Goal: Task Accomplishment & Management: Complete application form

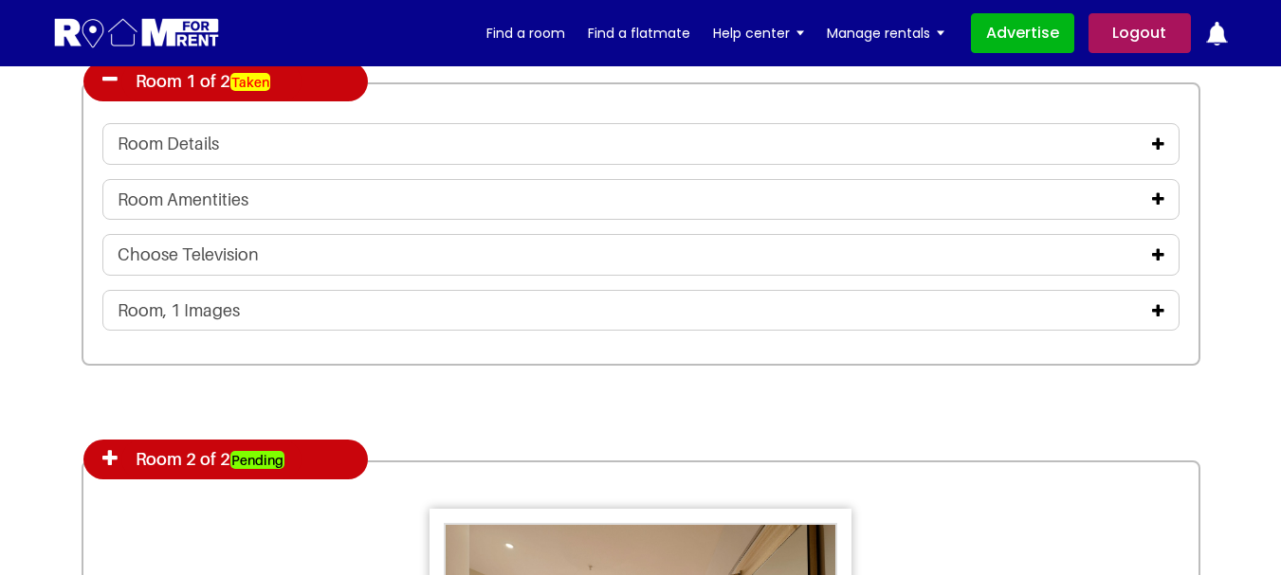
scroll to position [2939, 0]
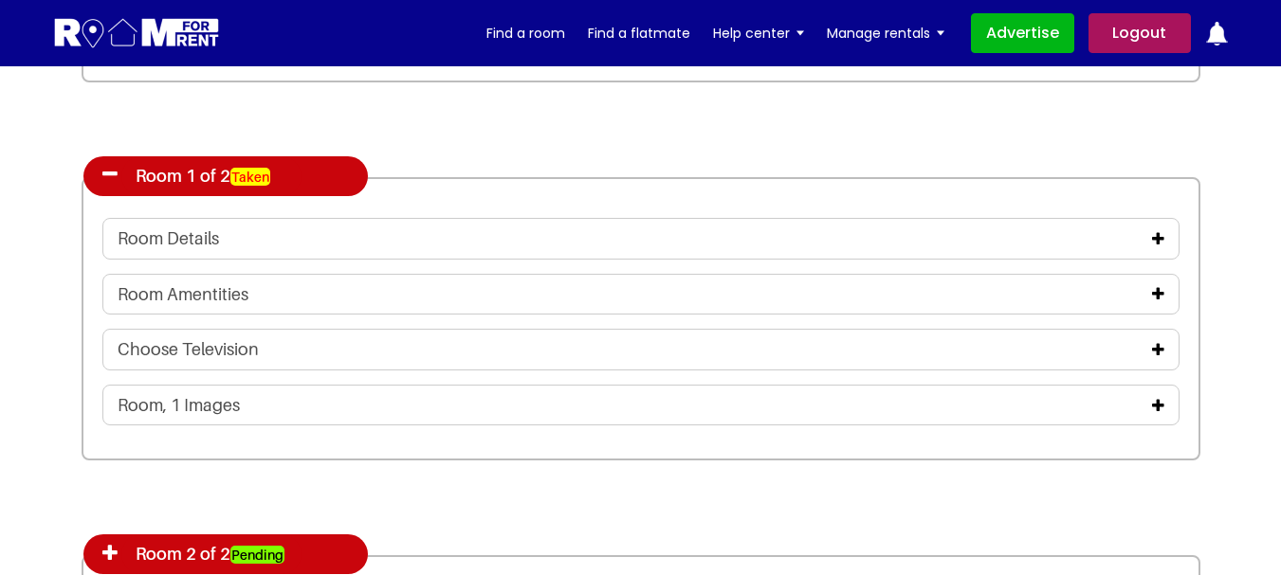
click at [1158, 237] on icon at bounding box center [1158, 238] width 12 height 15
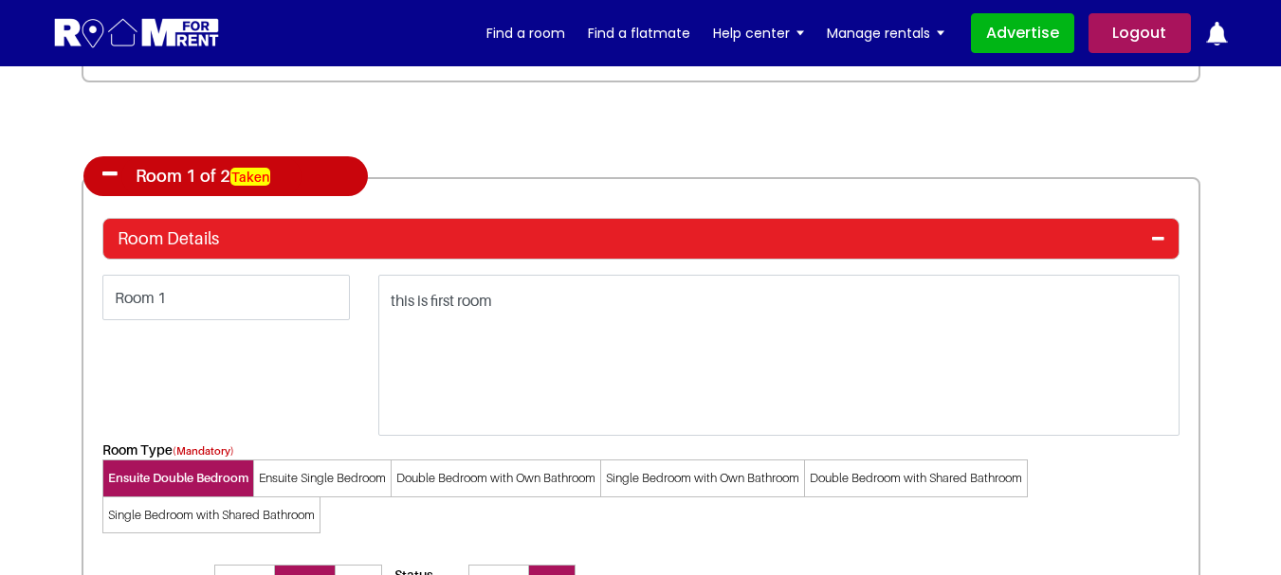
click at [1155, 235] on icon at bounding box center [1158, 238] width 12 height 15
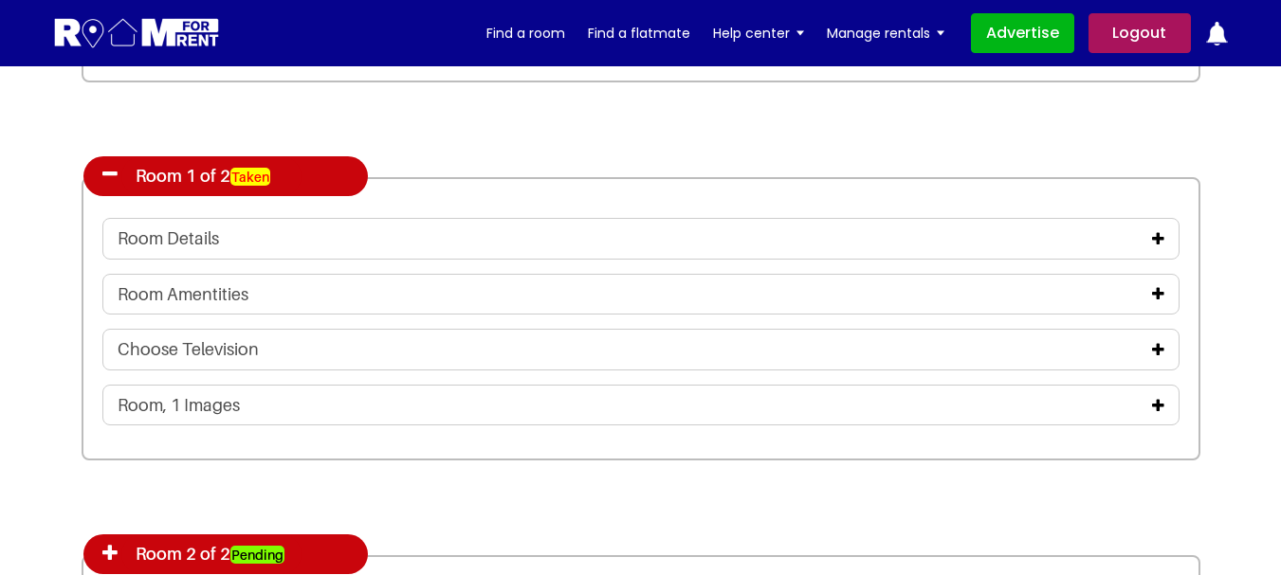
click at [1157, 235] on icon at bounding box center [1158, 238] width 12 height 15
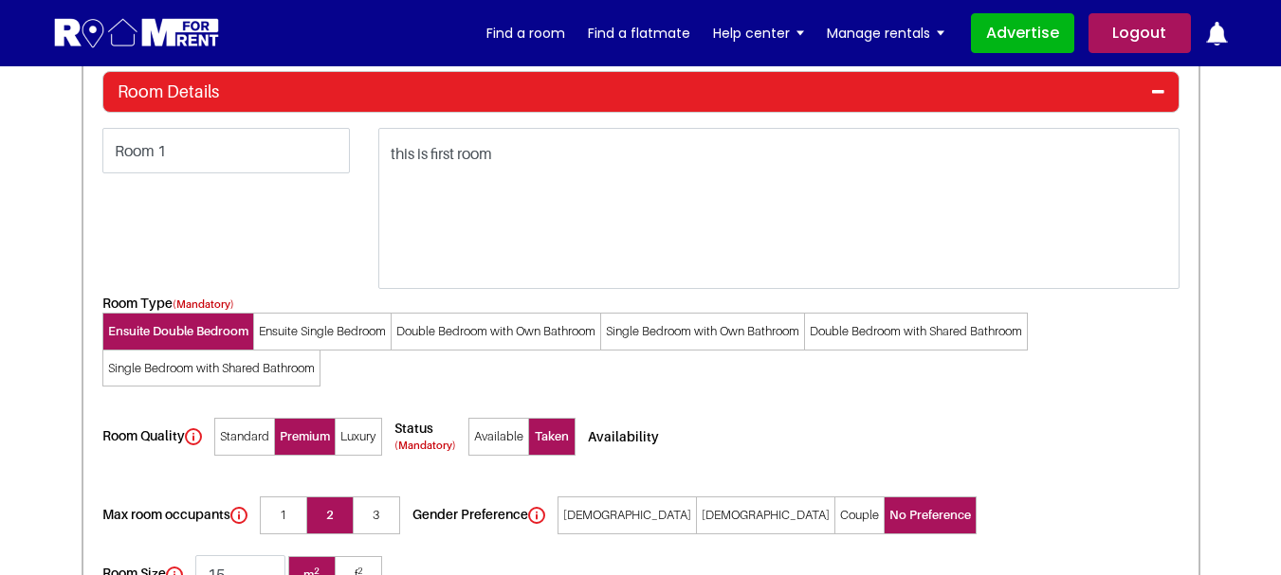
scroll to position [3128, 0]
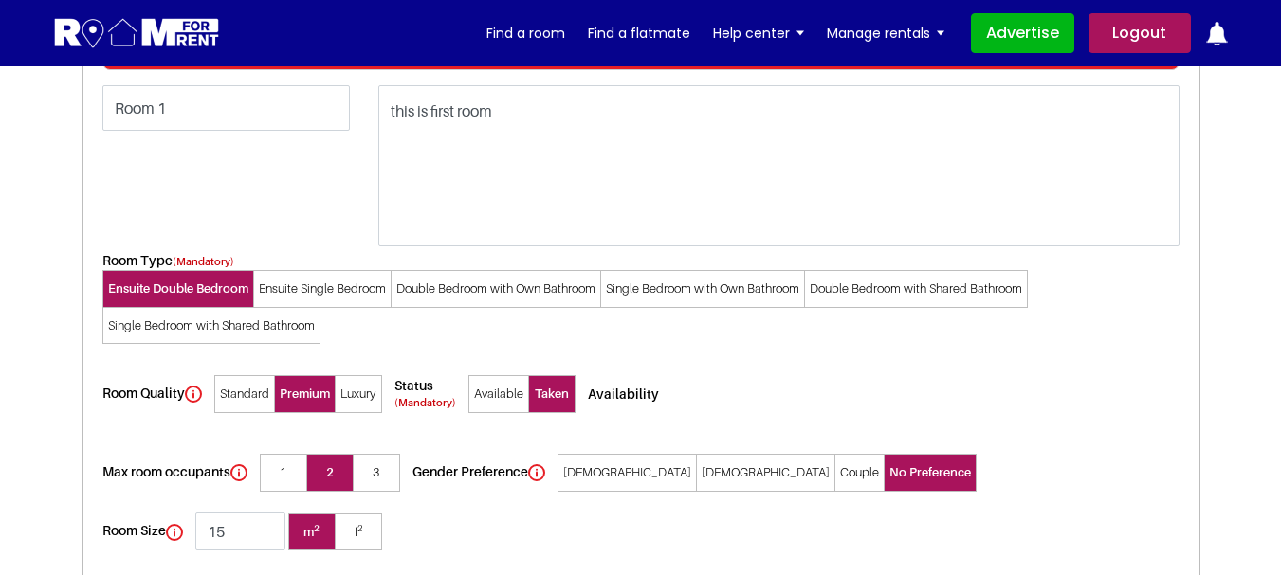
drag, startPoint x: 320, startPoint y: 285, endPoint x: 499, endPoint y: 301, distance: 179.0
click at [321, 285] on span "Ensuite Single Bedroom" at bounding box center [322, 289] width 138 height 38
click at [0, 0] on input"] "Ensuite Single Bedroom" at bounding box center [0, 0] width 0 height 0
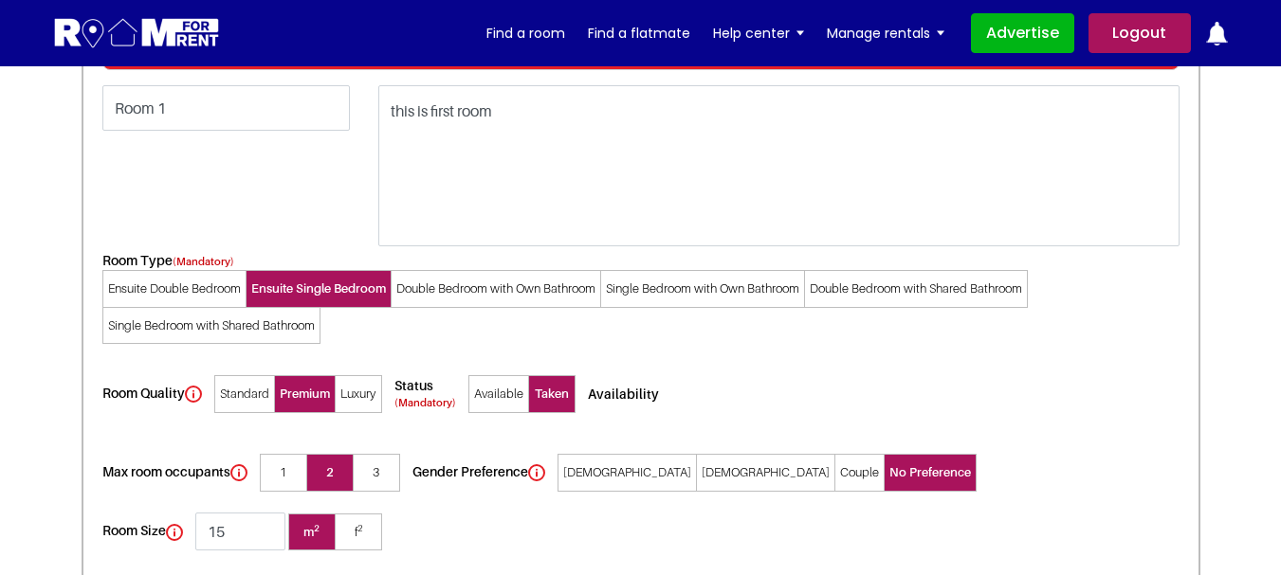
click at [505, 294] on span "Double Bedroom with Own Bathroom" at bounding box center [496, 289] width 210 height 38
click at [0, 0] on input"] "Double Bedroom with Own Bathroom" at bounding box center [0, 0] width 0 height 0
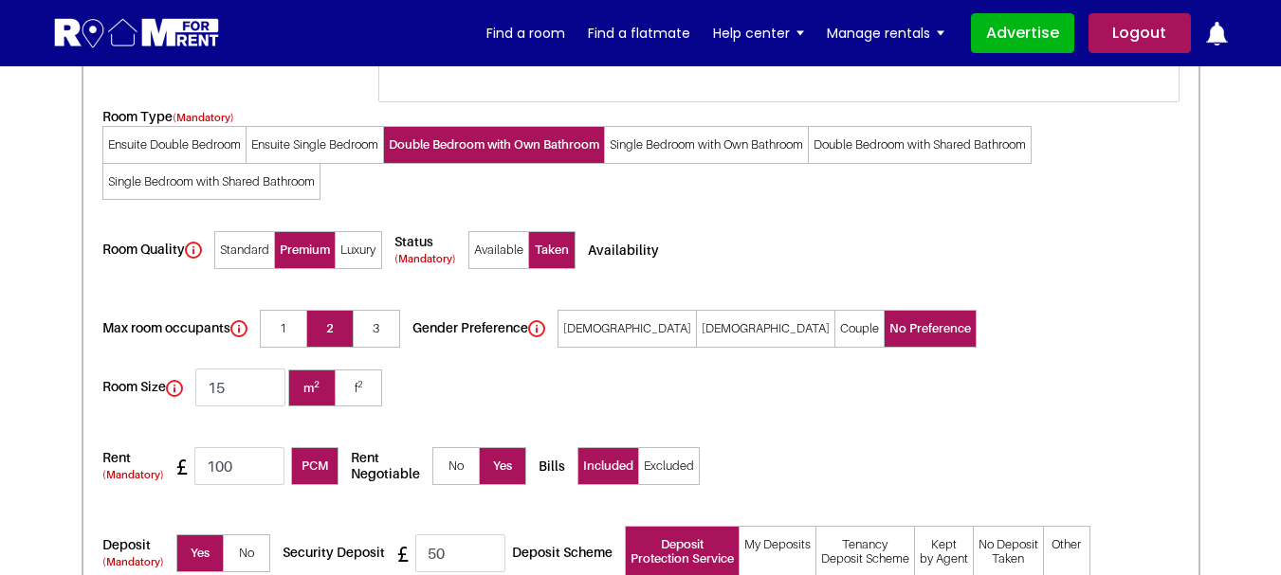
scroll to position [3318, 0]
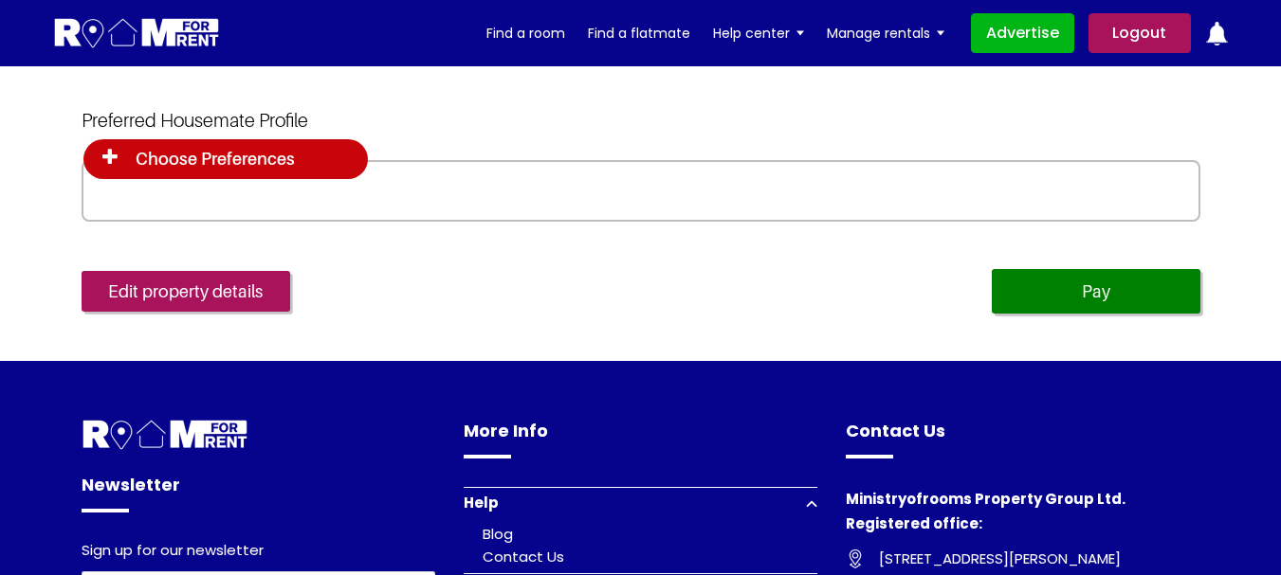
scroll to position [8996, 0]
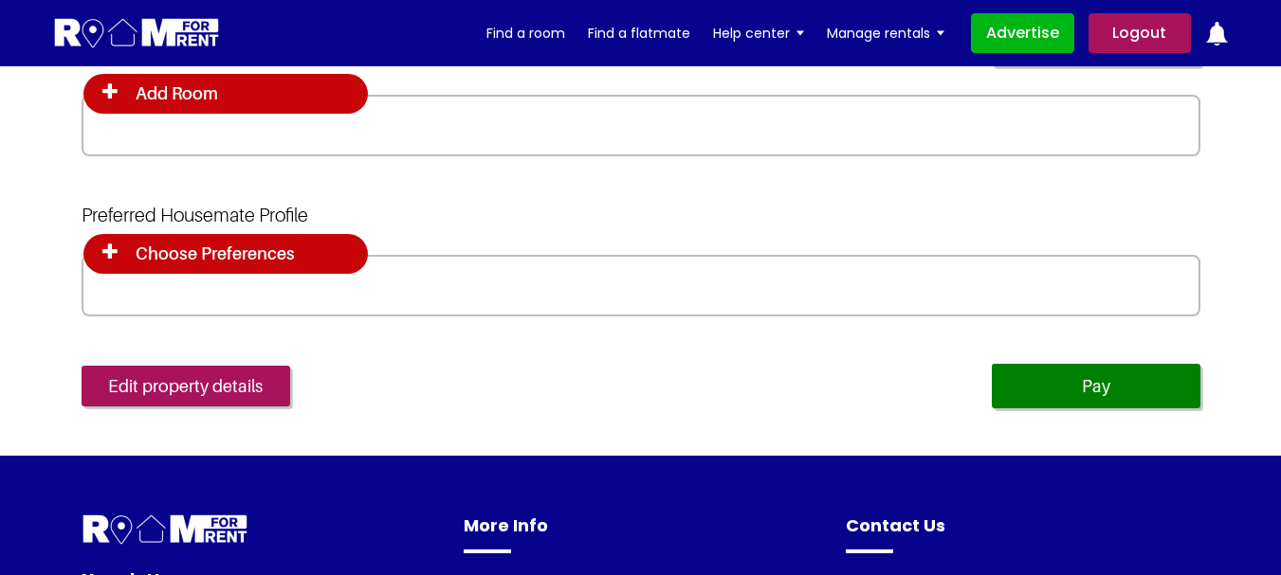
click at [106, 255] on icon at bounding box center [109, 252] width 15 height 19
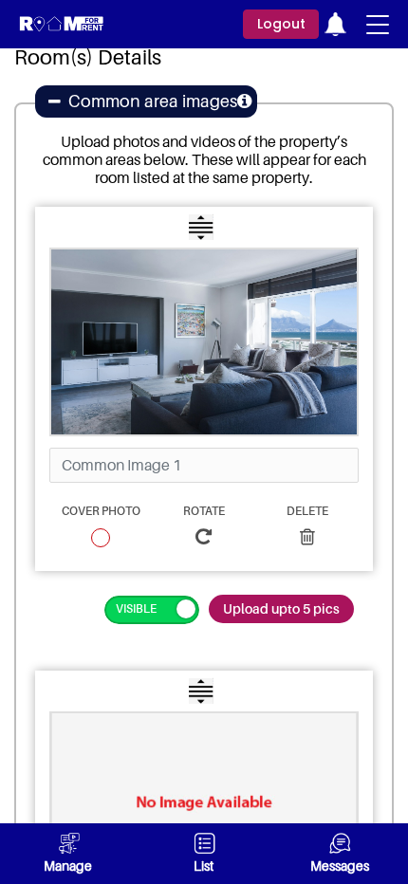
scroll to position [2939, 0]
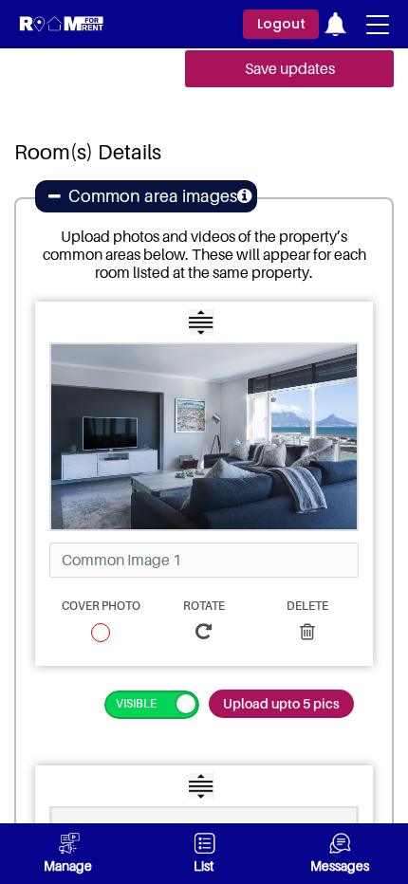
click at [56, 201] on icon at bounding box center [54, 196] width 12 height 15
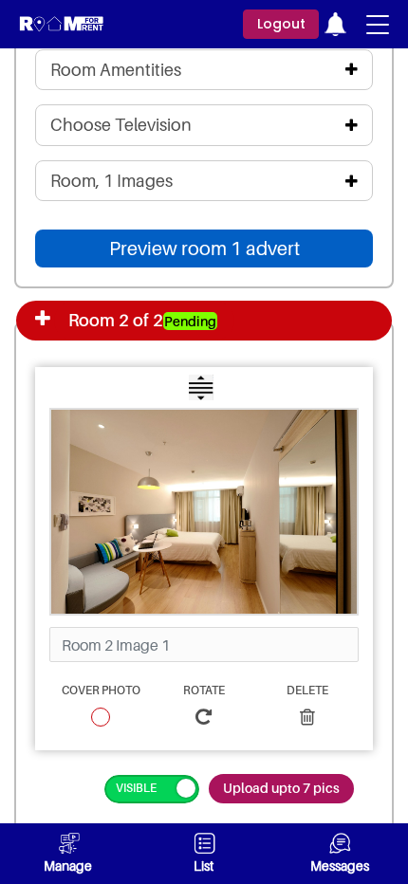
scroll to position [3318, 0]
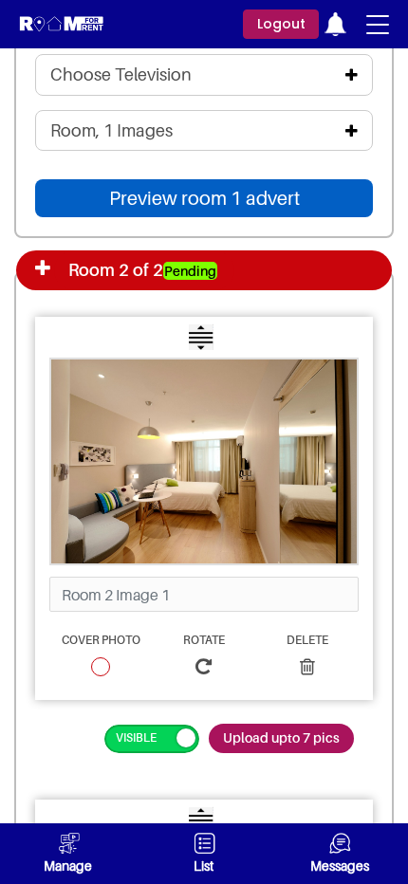
click at [45, 275] on icon at bounding box center [42, 268] width 15 height 19
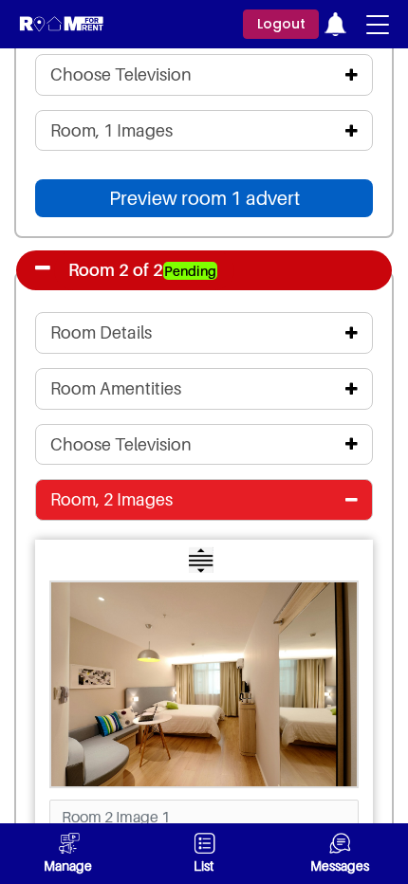
click at [42, 274] on icon at bounding box center [42, 268] width 15 height 19
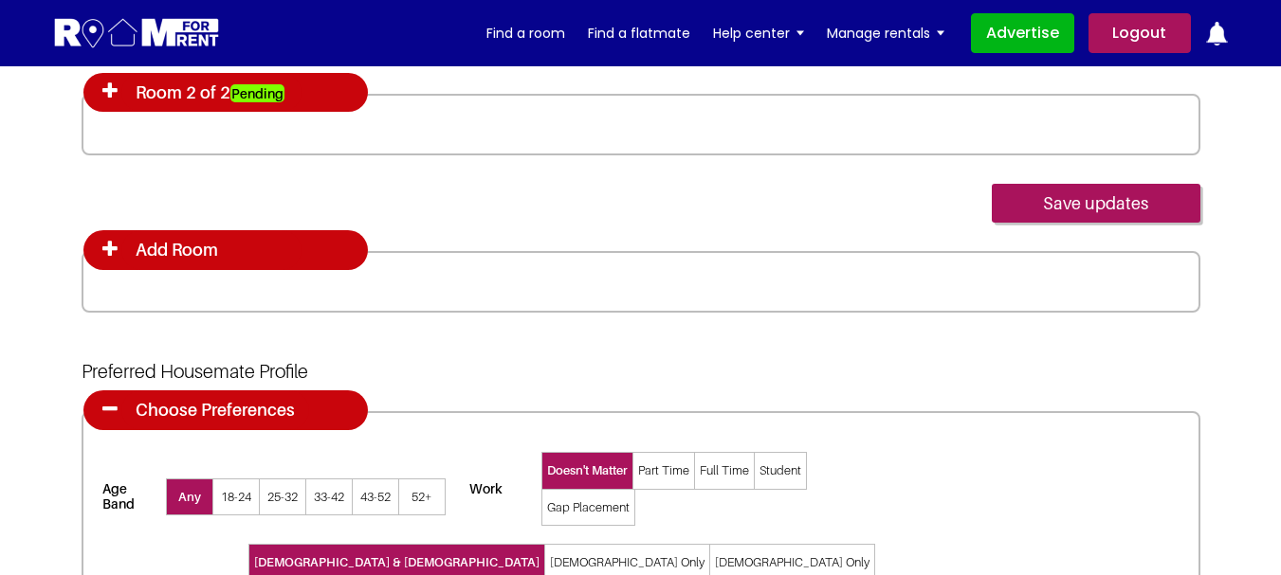
scroll to position [2749, 0]
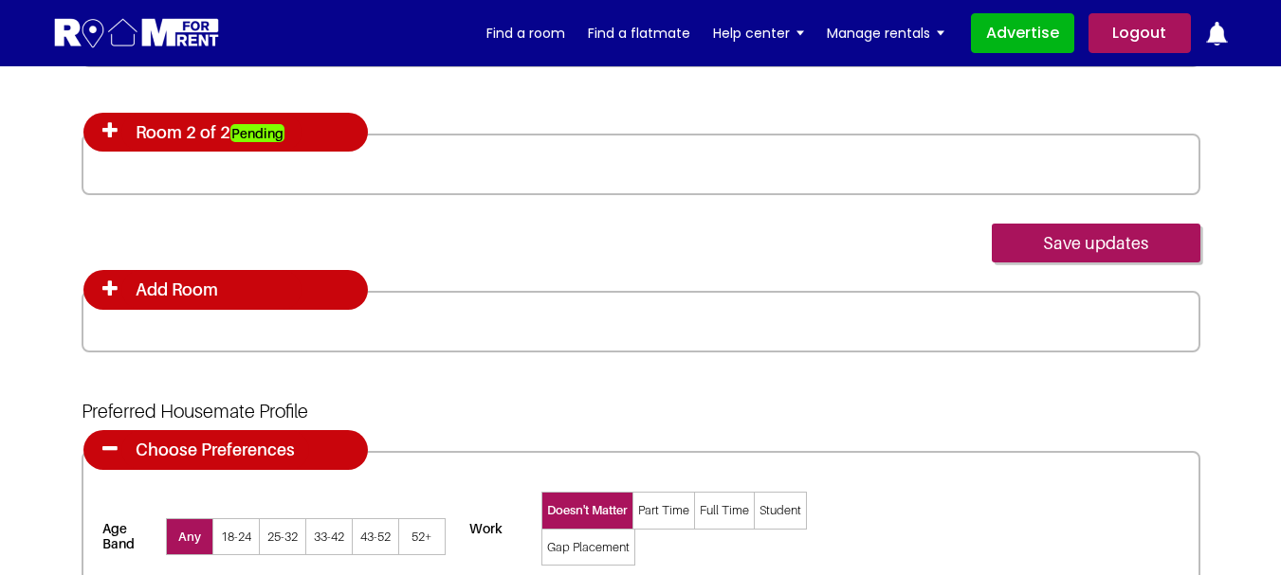
click at [109, 128] on icon at bounding box center [109, 130] width 15 height 19
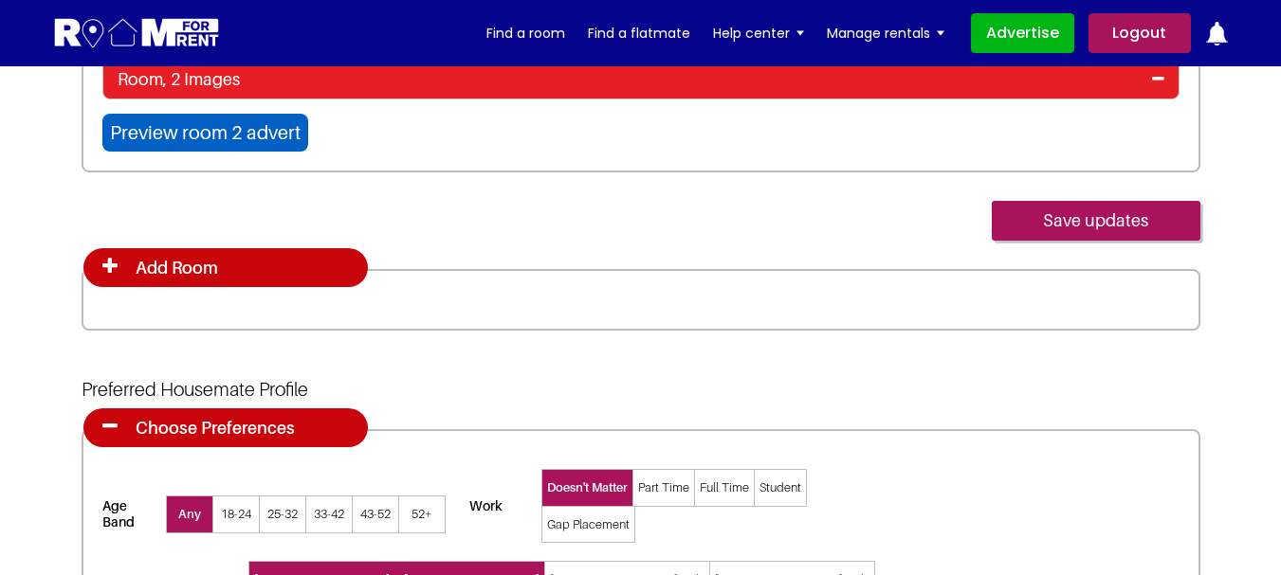
scroll to position [3034, 0]
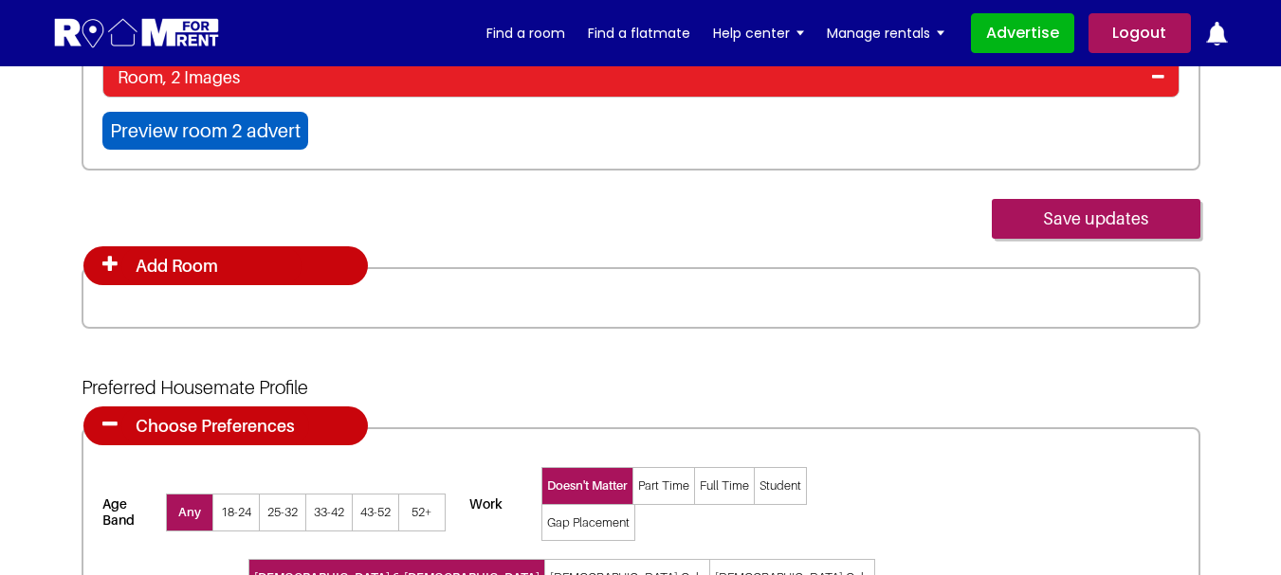
click at [104, 264] on icon at bounding box center [109, 264] width 15 height 19
click at [185, 267] on h4 "Add Room" at bounding box center [211, 266] width 180 height 40
click at [117, 264] on div "Add Room" at bounding box center [225, 266] width 284 height 40
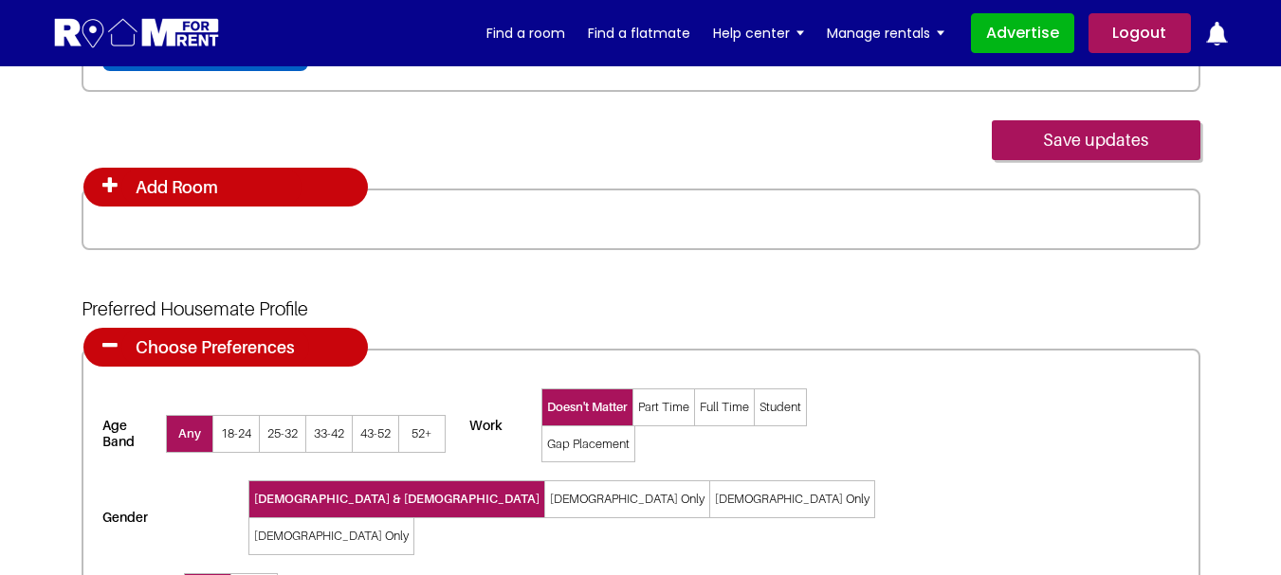
scroll to position [3128, 0]
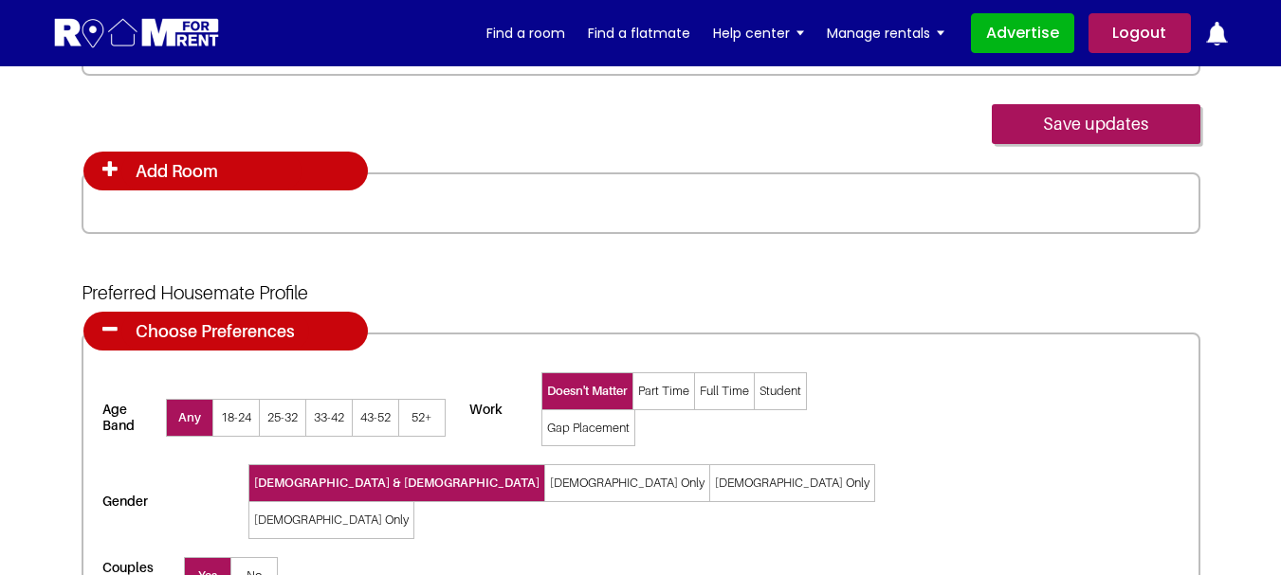
click at [104, 168] on icon at bounding box center [109, 169] width 15 height 19
click at [107, 170] on icon at bounding box center [109, 169] width 15 height 19
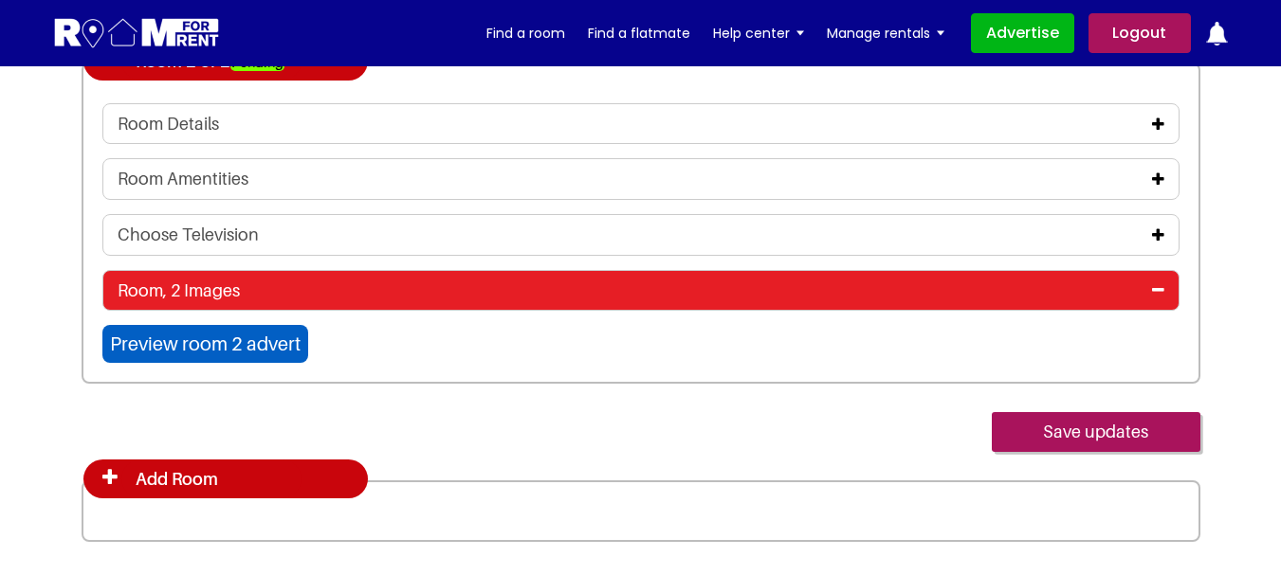
scroll to position [2749, 0]
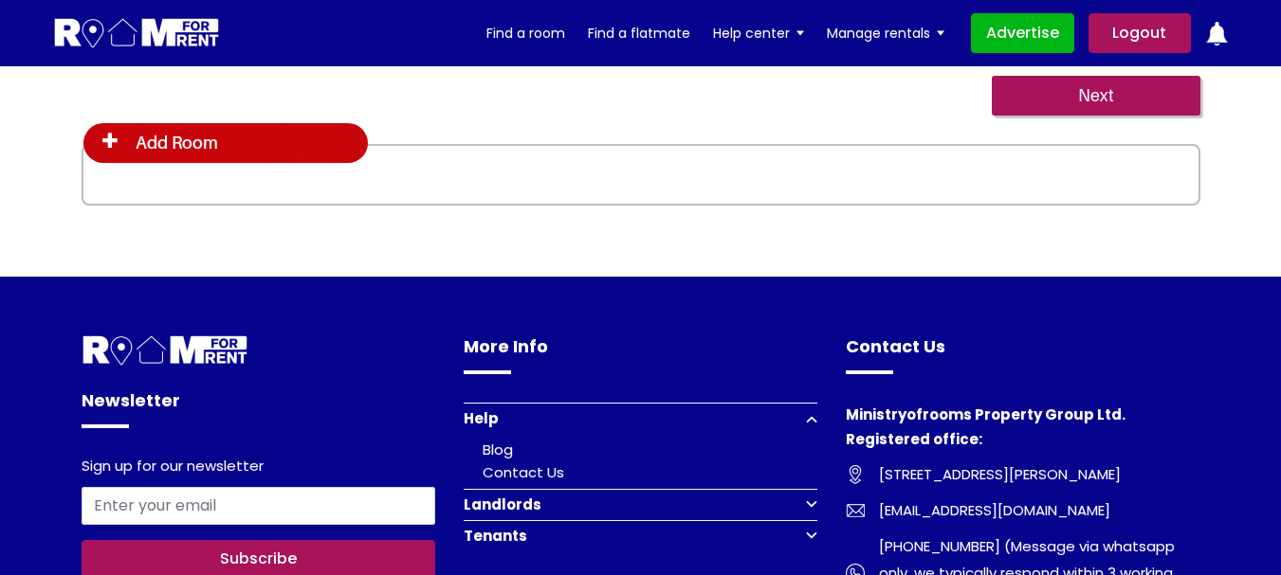
scroll to position [3509, 0]
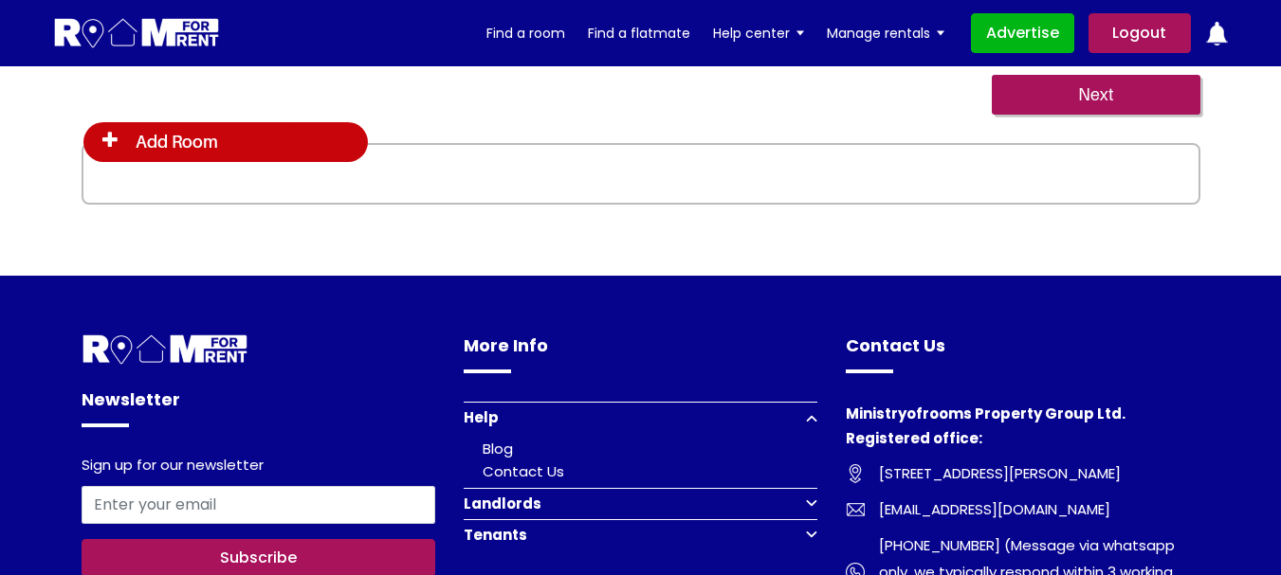
click at [103, 147] on icon at bounding box center [109, 140] width 15 height 19
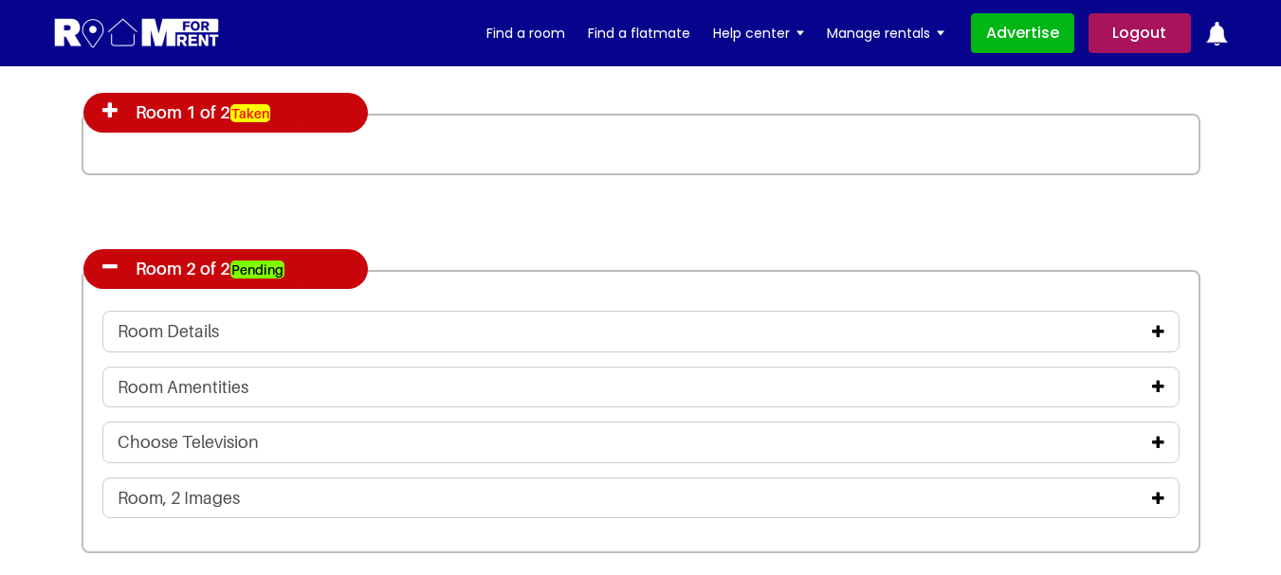
scroll to position [2941, 0]
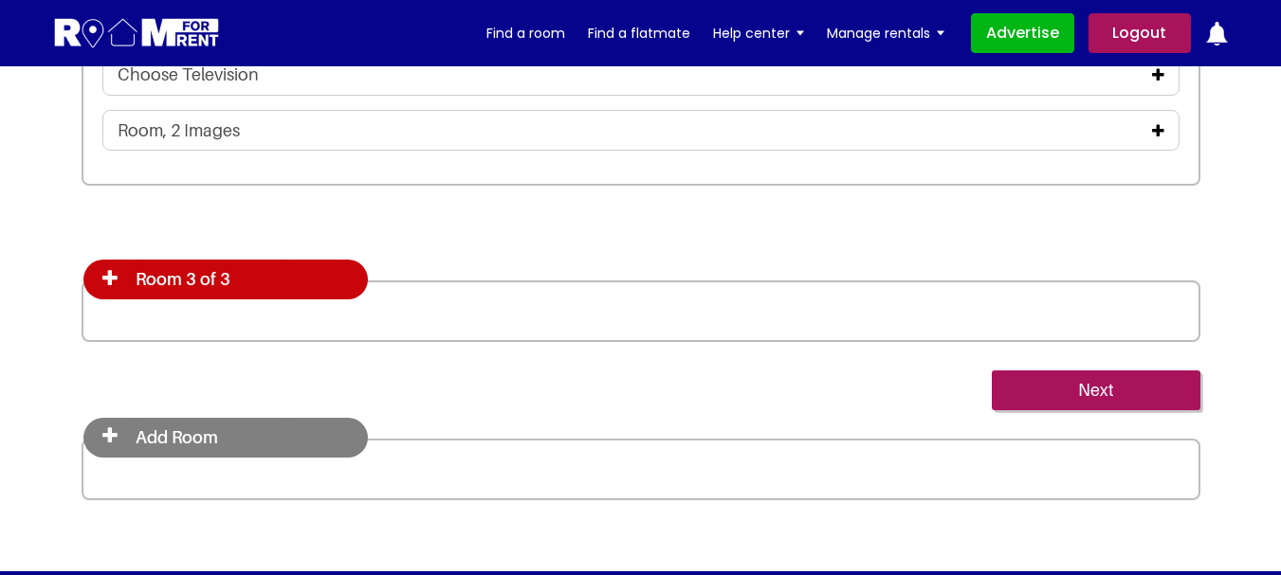
scroll to position [3413, 0]
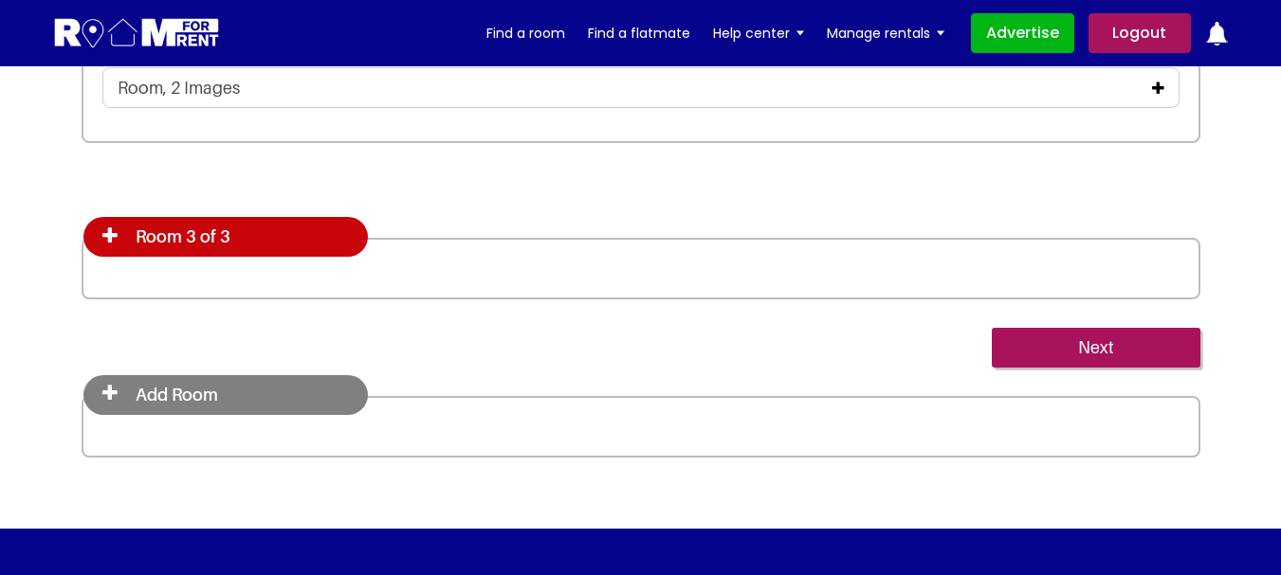
click at [105, 391] on icon at bounding box center [109, 393] width 15 height 19
click at [164, 390] on h4 "Add Room" at bounding box center [211, 395] width 180 height 40
click at [104, 385] on icon at bounding box center [109, 393] width 15 height 19
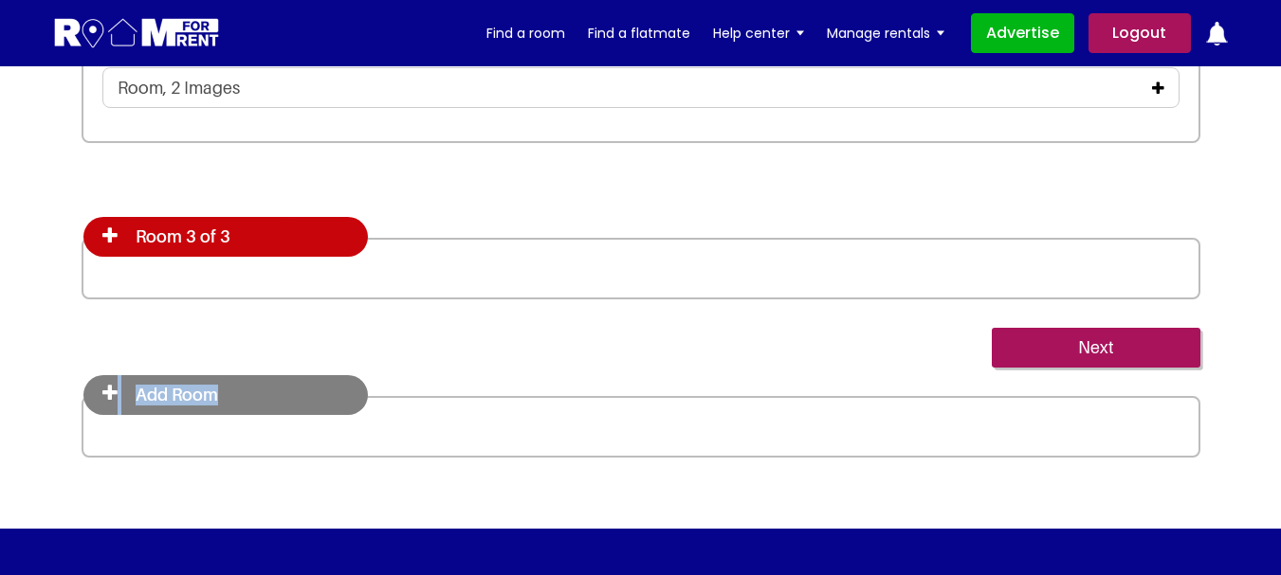
click at [102, 389] on icon at bounding box center [109, 393] width 15 height 19
click at [107, 391] on icon at bounding box center [109, 393] width 15 height 19
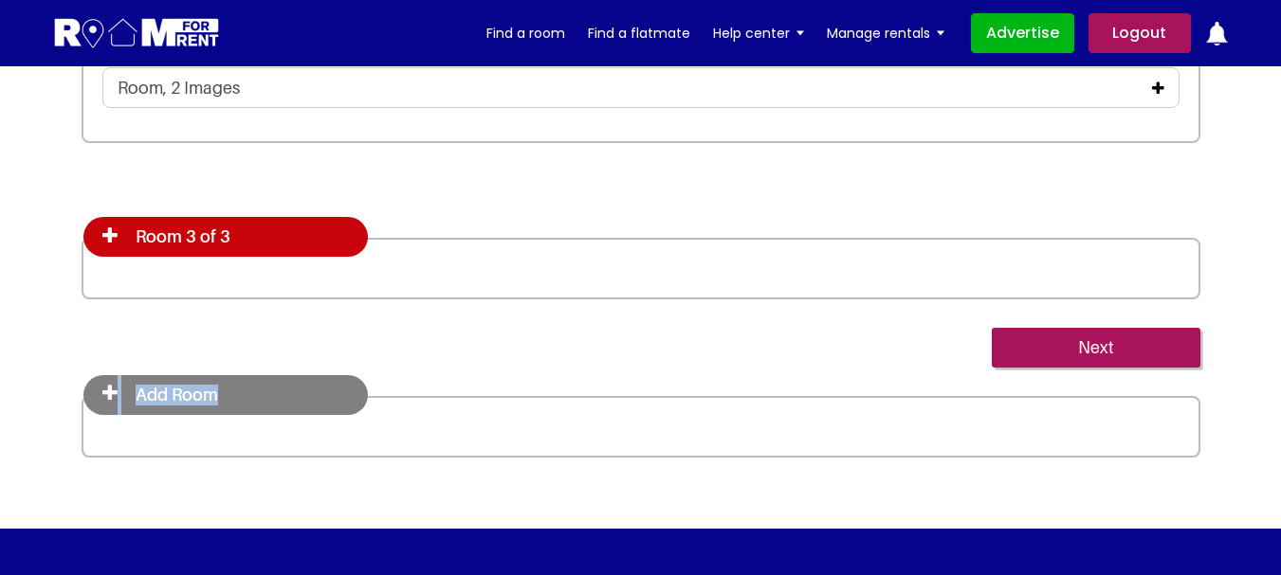
click at [127, 399] on h4 "Add Room" at bounding box center [211, 395] width 180 height 40
click at [100, 229] on div "Room 3 of 3" at bounding box center [225, 237] width 284 height 40
click at [107, 237] on icon at bounding box center [109, 236] width 15 height 19
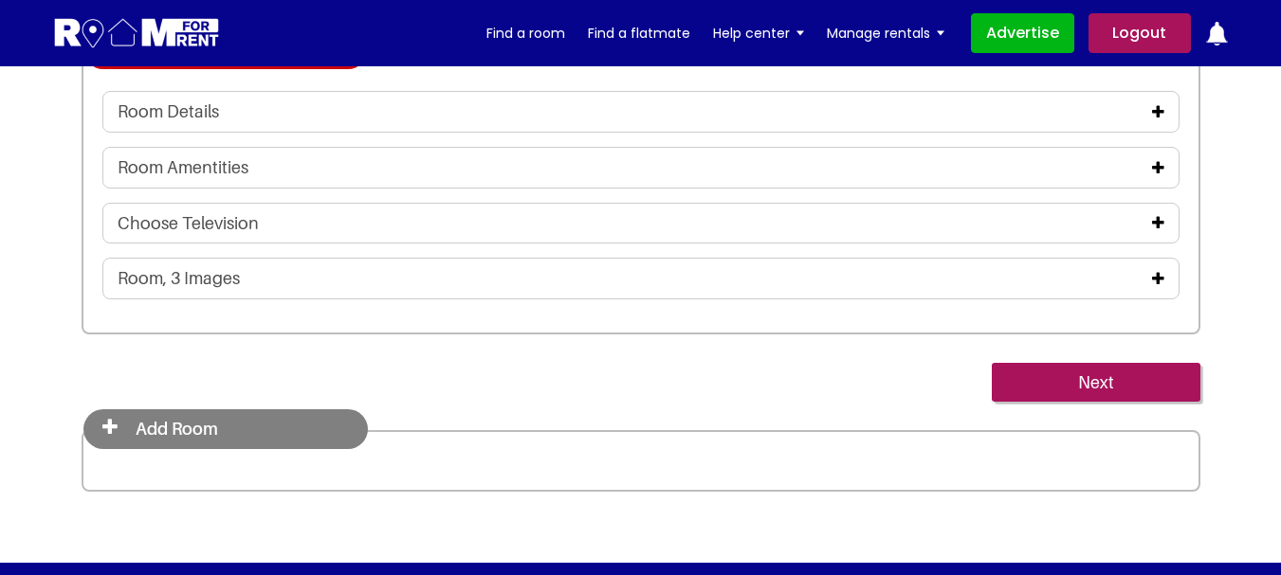
scroll to position [3602, 0]
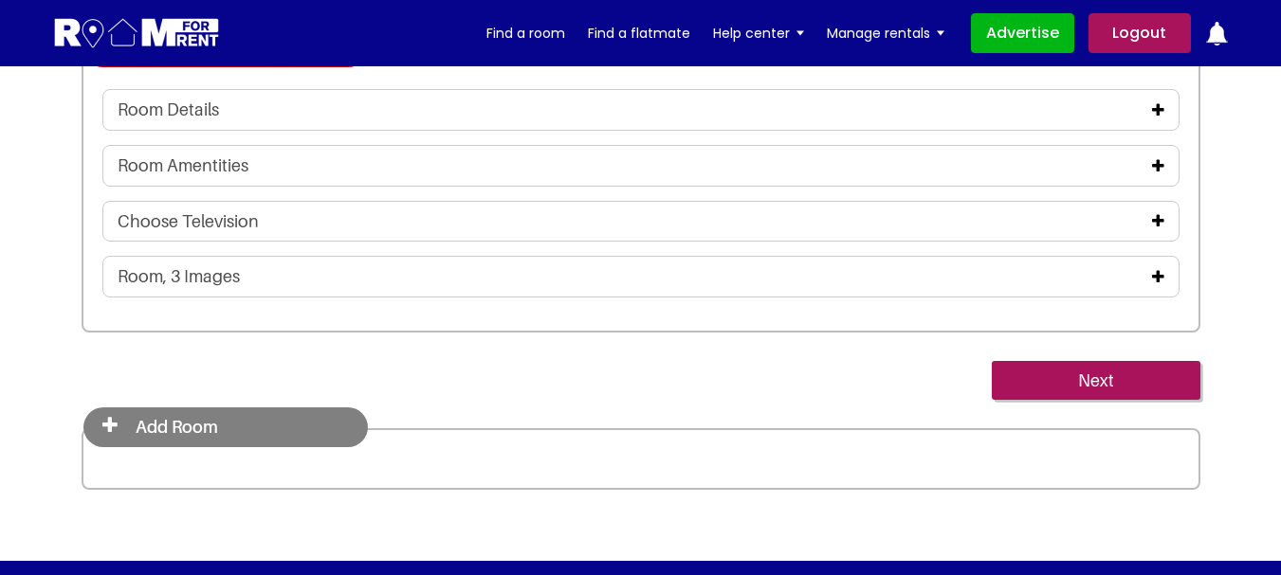
click at [1159, 106] on icon at bounding box center [1158, 109] width 12 height 15
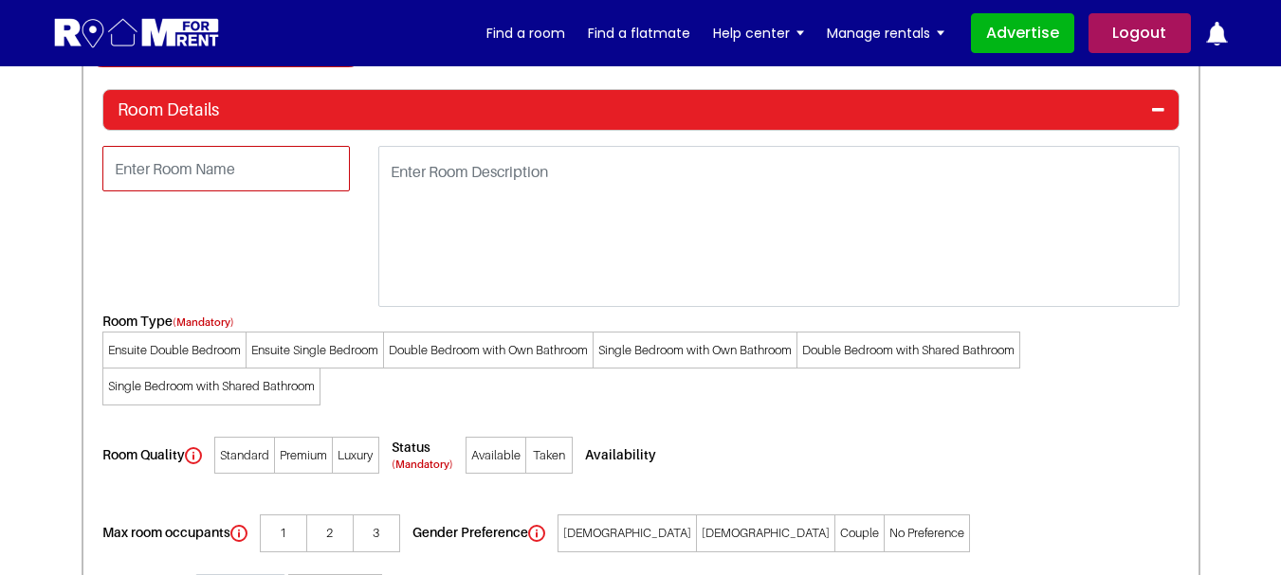
click at [283, 172] on input "text" at bounding box center [226, 169] width 248 height 46
type input "Room 3"
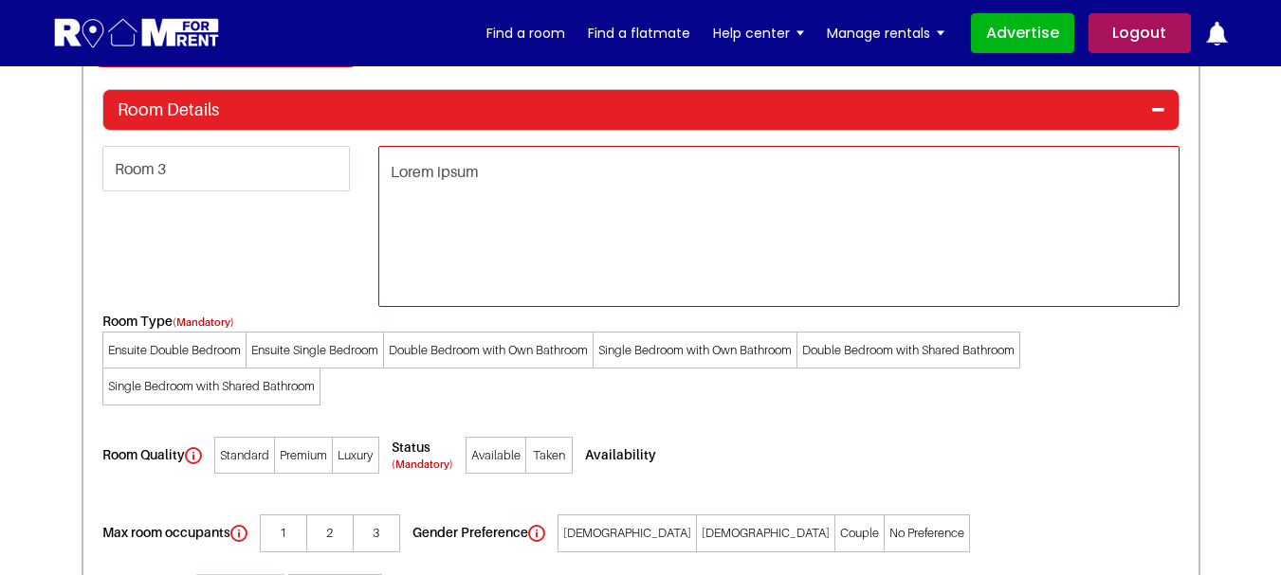
type textarea "Lorem ipsum"
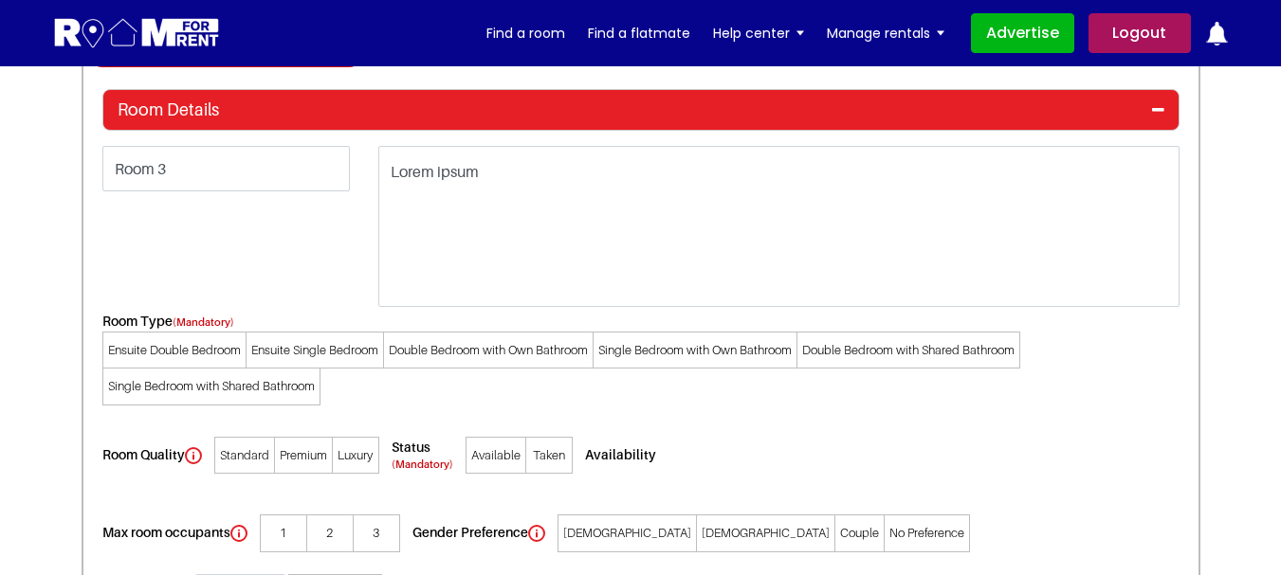
click at [298, 352] on span "Ensuite Single Bedroom" at bounding box center [315, 351] width 138 height 38
click at [0, 0] on input"] "Ensuite Single Bedroom" at bounding box center [0, 0] width 0 height 0
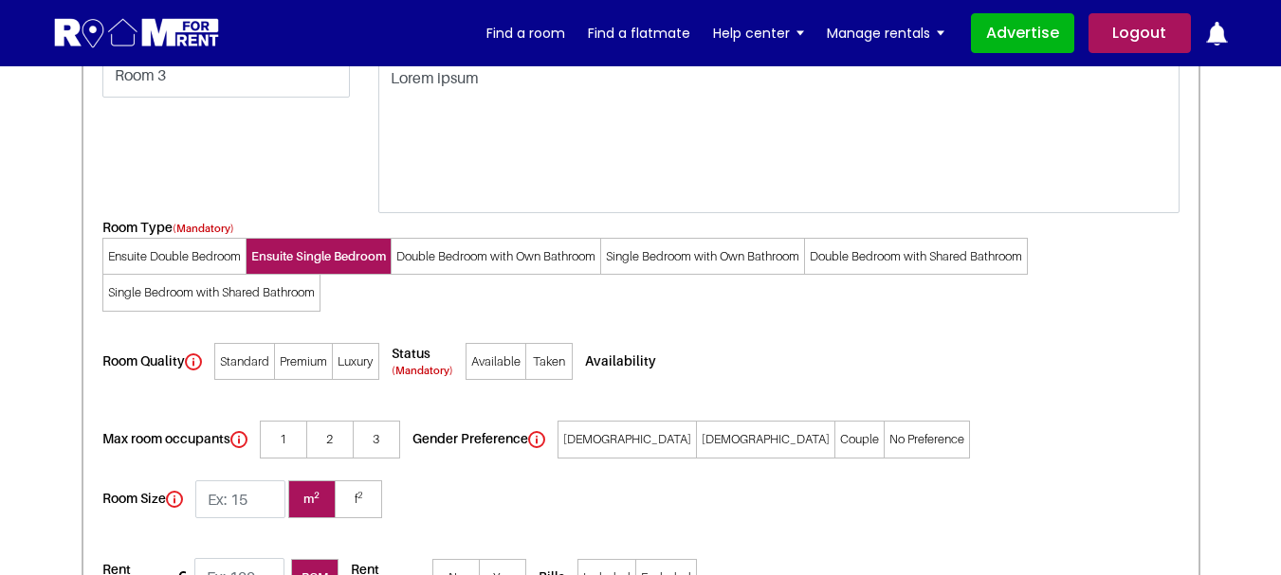
scroll to position [3697, 0]
click at [547, 372] on span "Taken" at bounding box center [548, 361] width 47 height 38
click at [0, 0] on input "Taken" at bounding box center [0, 0] width 0 height 0
click at [346, 373] on span "Luxury" at bounding box center [355, 361] width 47 height 38
click at [0, 0] on input"] "Luxury" at bounding box center [0, 0] width 0 height 0
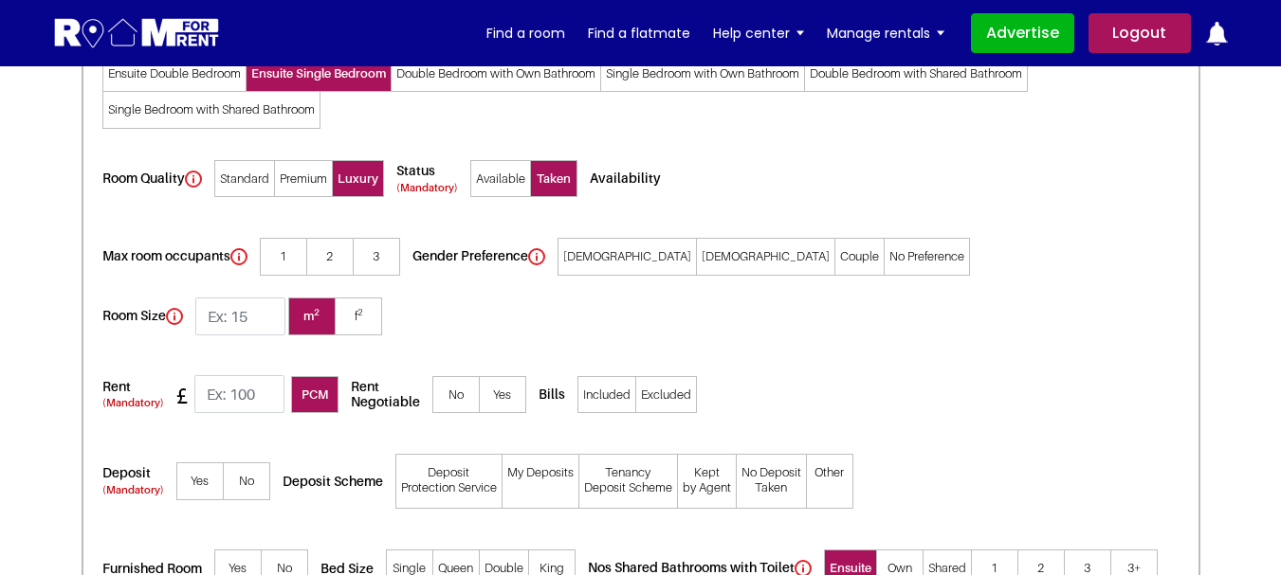
scroll to position [3887, 0]
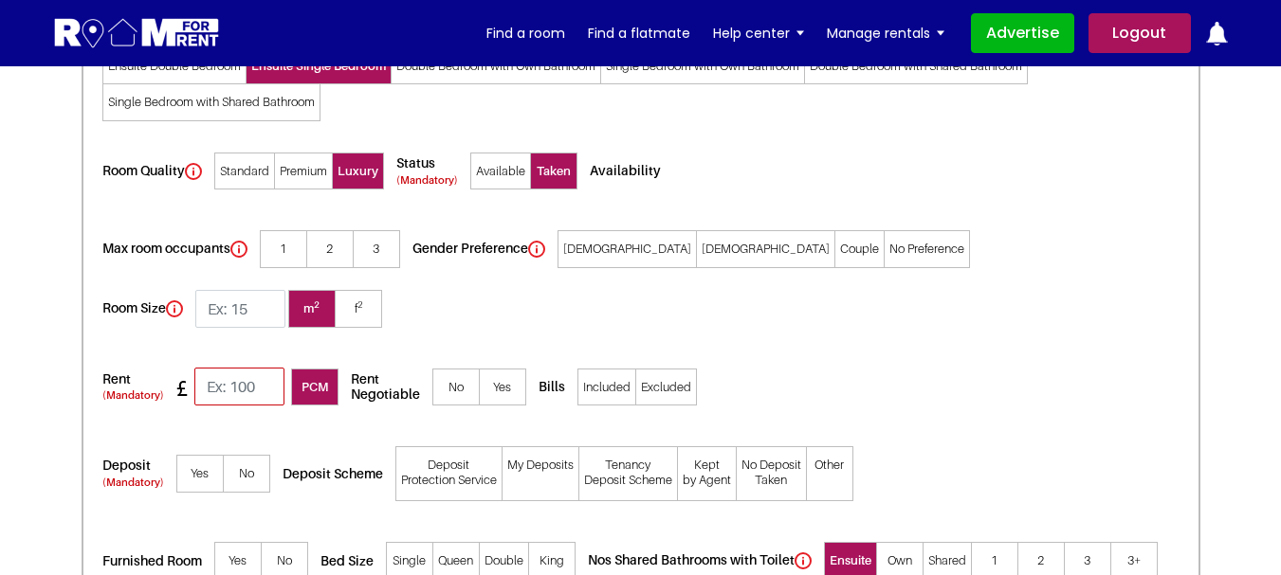
click at [248, 368] on input "text" at bounding box center [239, 387] width 90 height 38
type input "500"
drag, startPoint x: 456, startPoint y: 328, endPoint x: 537, endPoint y: 337, distance: 81.1
click at [459, 369] on span "No" at bounding box center [455, 388] width 47 height 38
click at [0, 0] on input"] "No" at bounding box center [0, 0] width 0 height 0
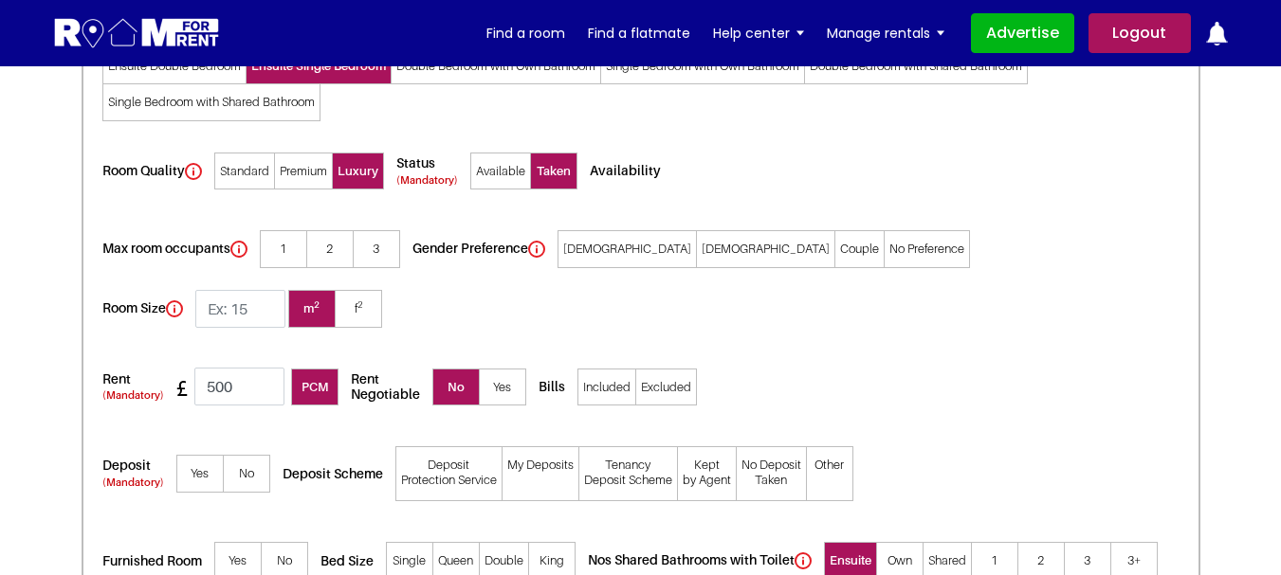
click at [597, 369] on span "Included" at bounding box center [606, 388] width 59 height 38
click at [0, 0] on input "Included" at bounding box center [0, 0] width 0 height 0
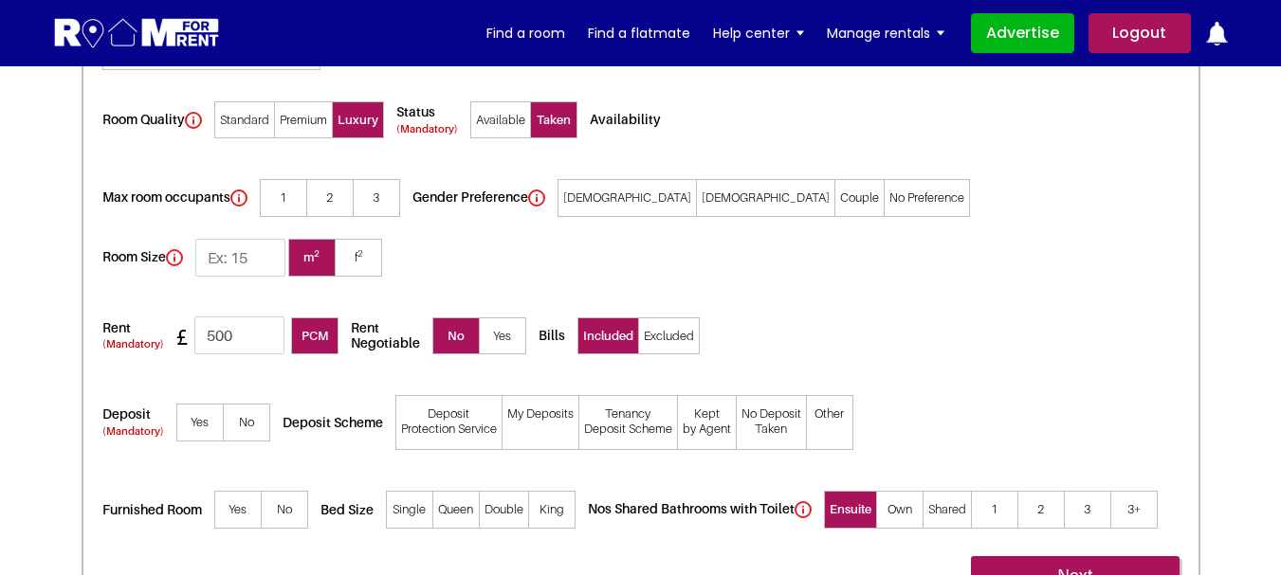
scroll to position [4076, 0]
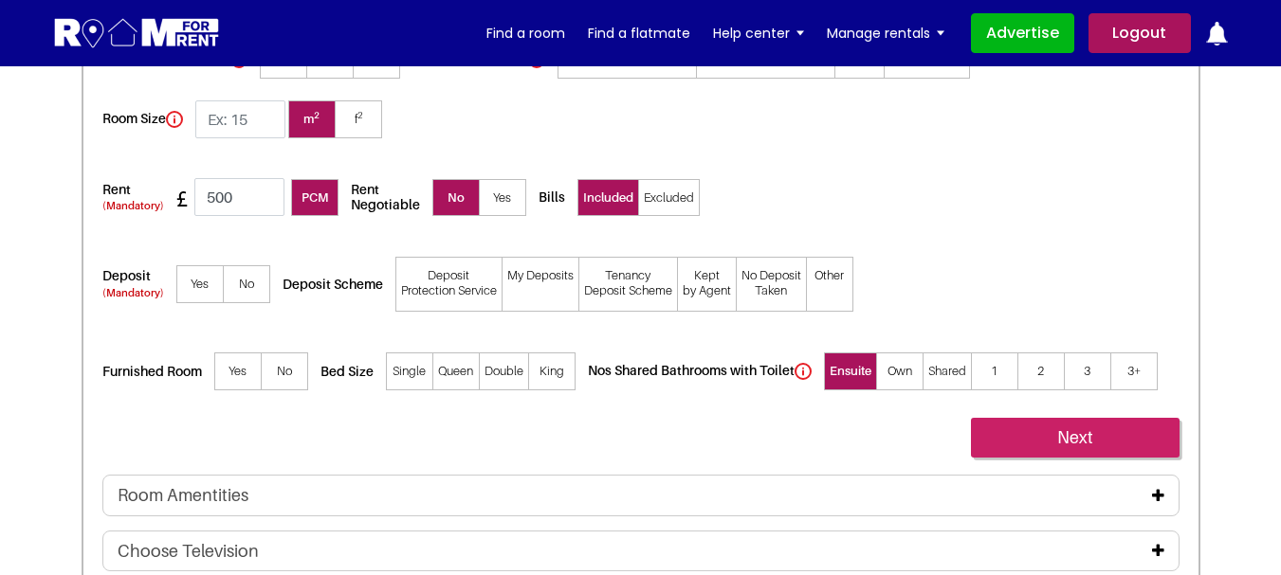
click at [1021, 418] on link "Next" at bounding box center [1075, 438] width 209 height 40
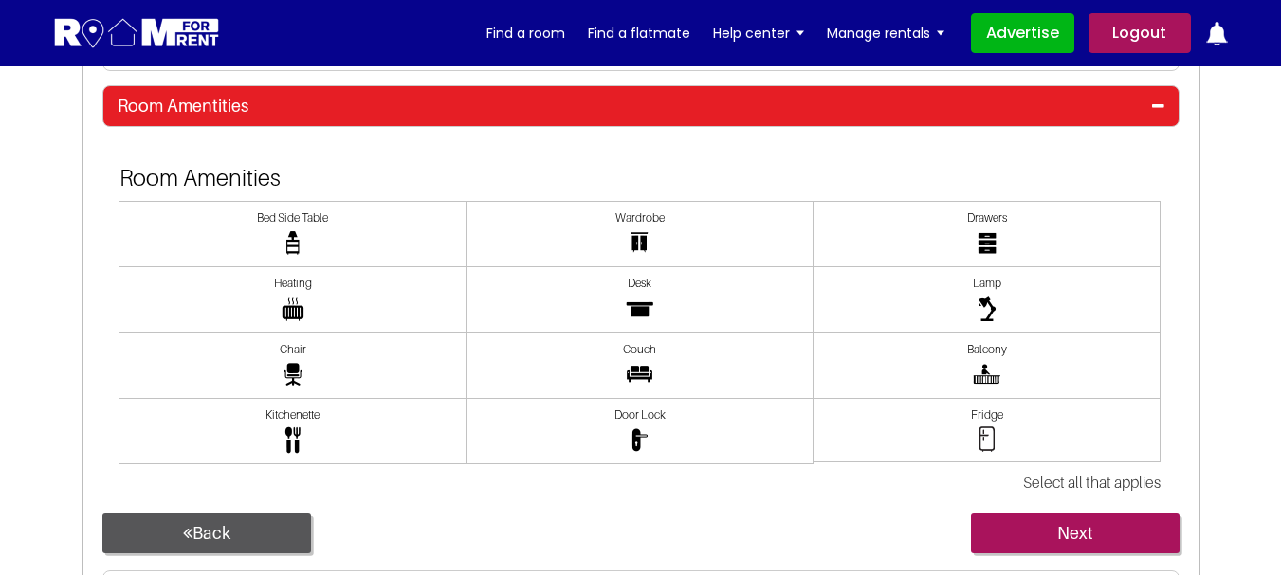
scroll to position [3617, 0]
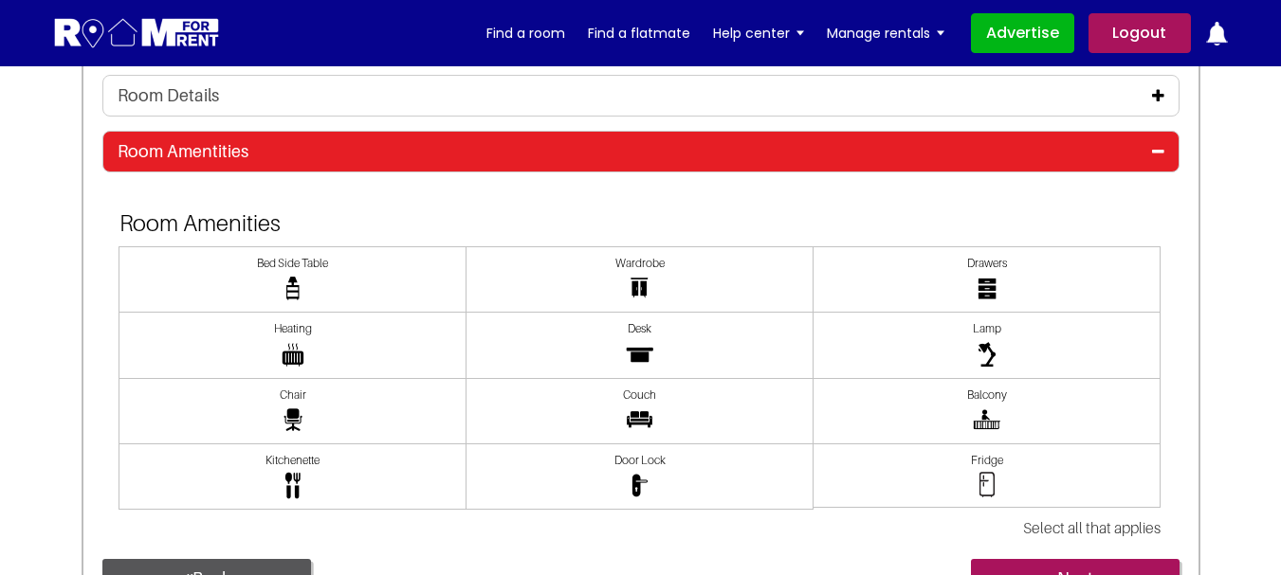
drag, startPoint x: 662, startPoint y: 276, endPoint x: 745, endPoint y: 276, distance: 83.4
click at [668, 276] on span at bounding box center [639, 279] width 348 height 66
click at [640, 257] on input"] "Wardrobe" at bounding box center [640, 257] width 0 height 0
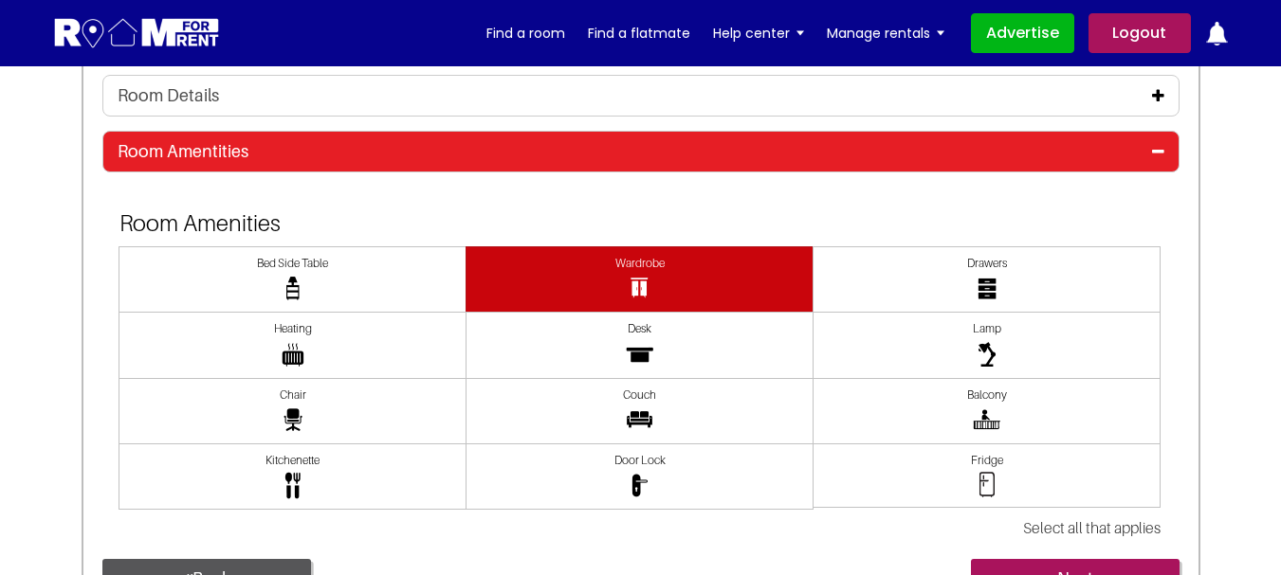
click at [982, 278] on img at bounding box center [986, 288] width 19 height 27
click at [987, 257] on input"] "Drawers" at bounding box center [987, 257] width 0 height 0
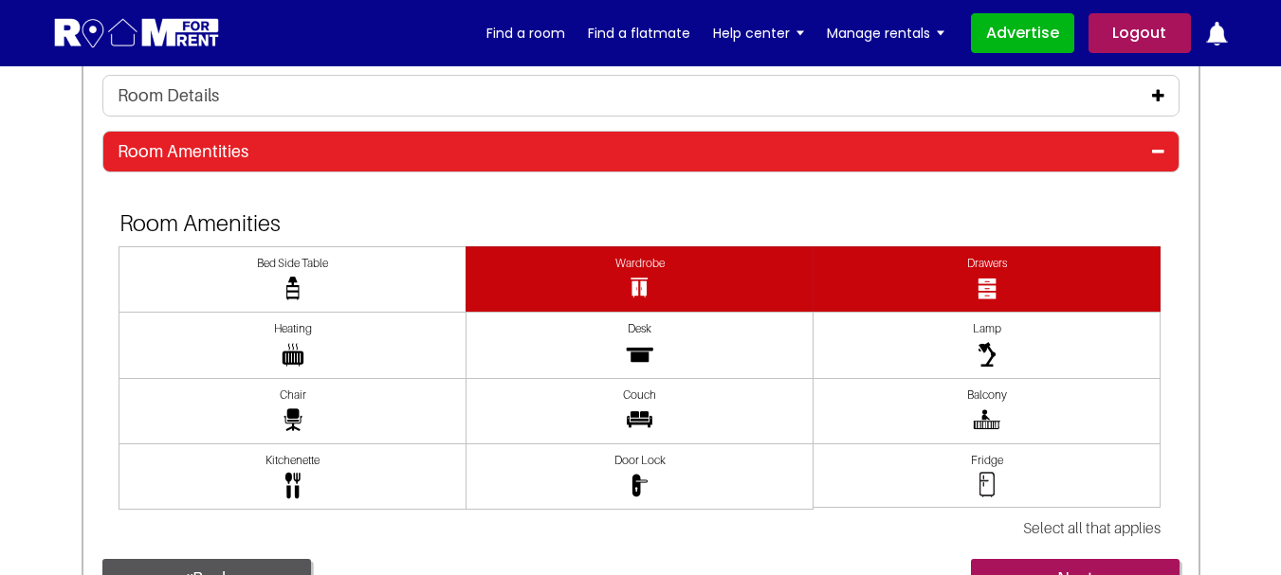
click at [975, 343] on span at bounding box center [986, 345] width 348 height 66
click at [987, 322] on input"] "Lamp" at bounding box center [987, 322] width 0 height 0
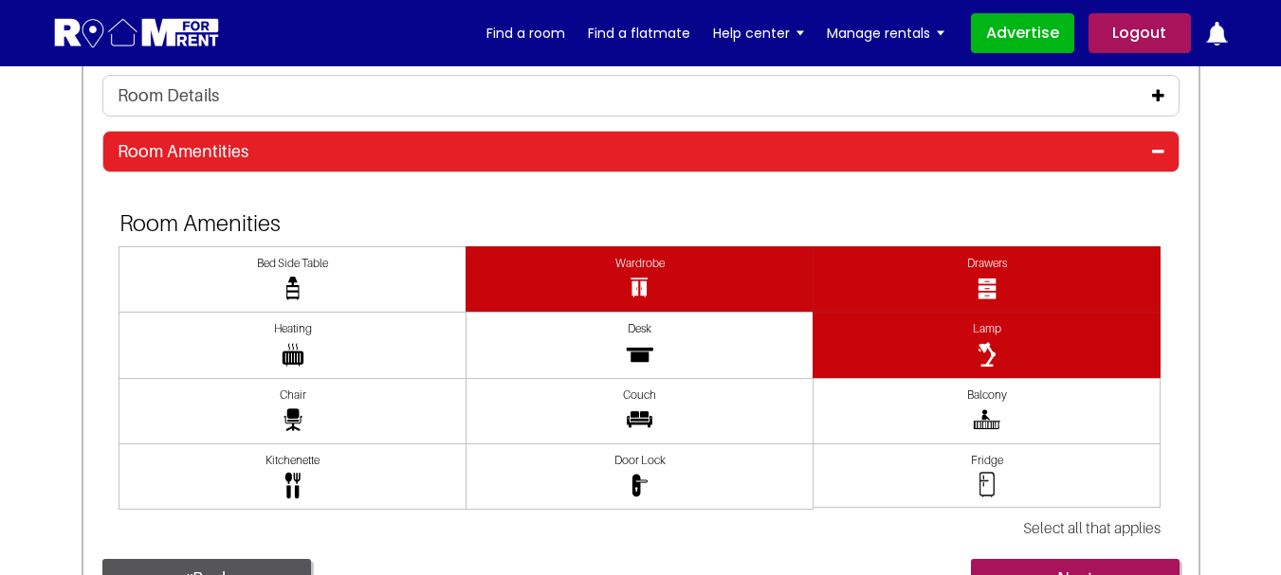
click at [706, 350] on span at bounding box center [639, 345] width 348 height 66
click at [640, 322] on input"] "Desk" at bounding box center [640, 322] width 0 height 0
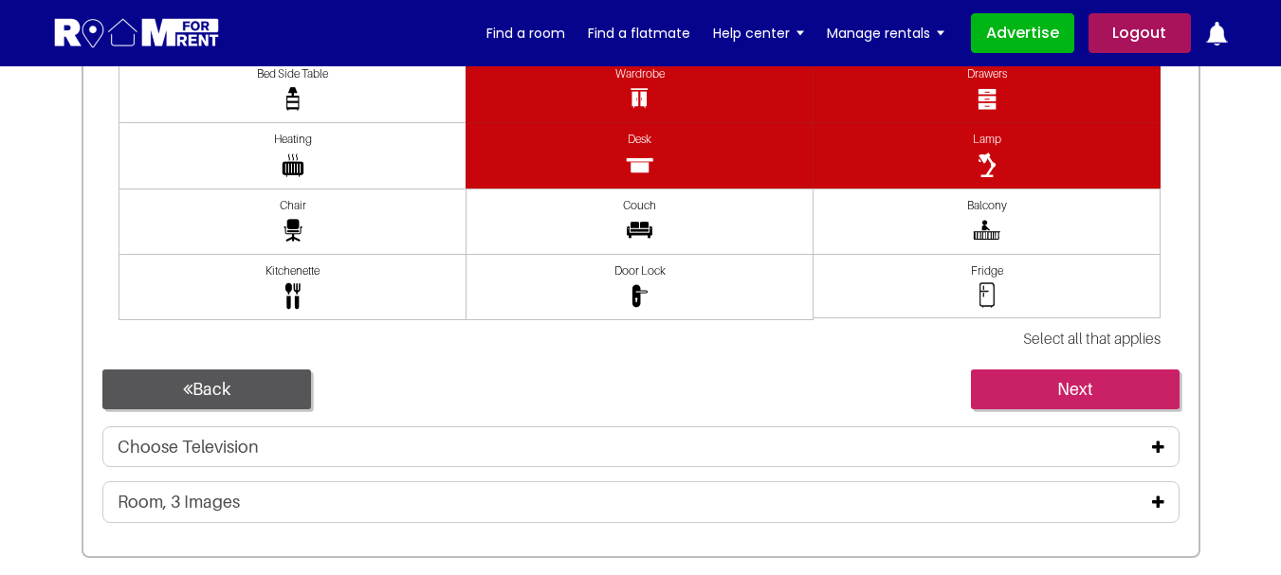
click at [1047, 383] on link "Next" at bounding box center [1075, 390] width 209 height 40
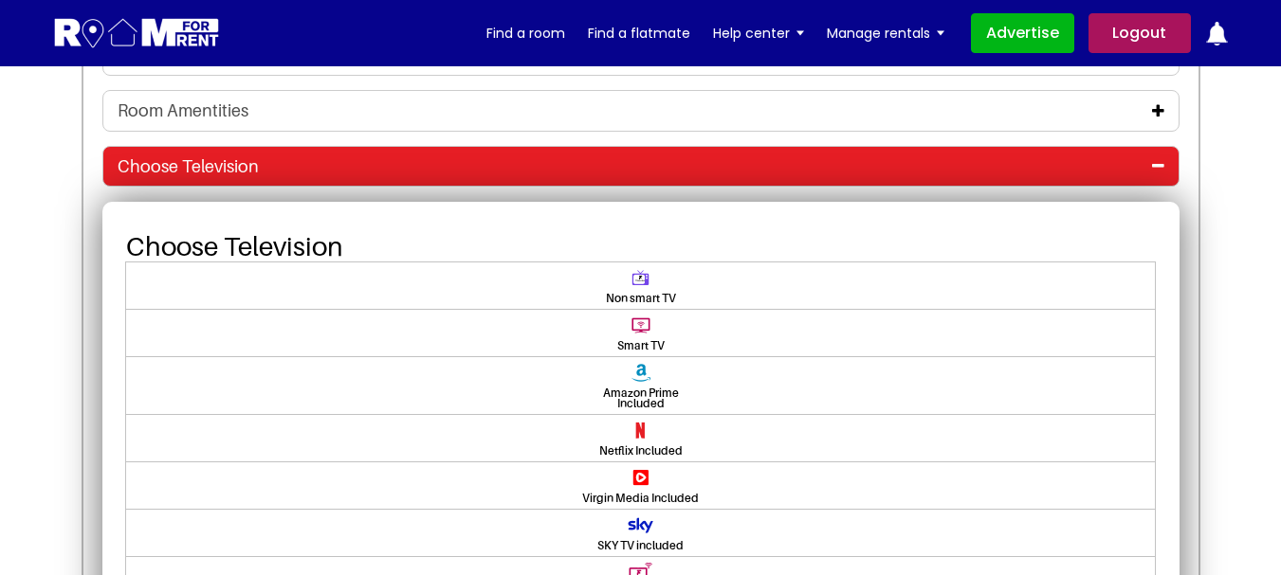
scroll to position [3661, 0]
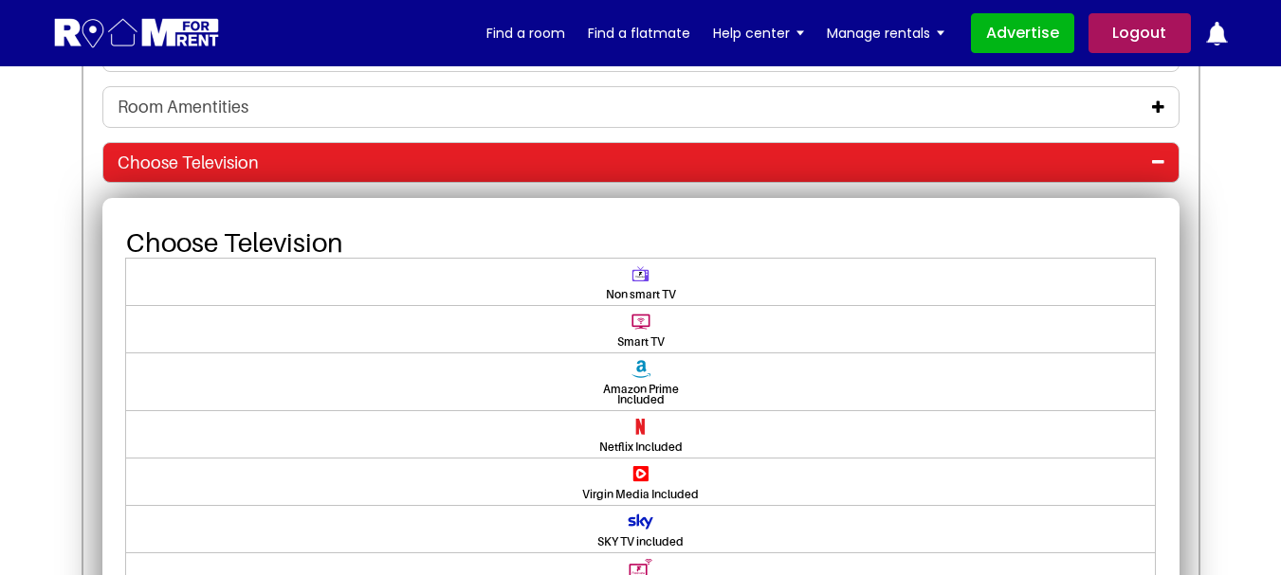
click at [637, 334] on span at bounding box center [640, 329] width 1030 height 48
click at [628, 312] on input"] "Smart TV" at bounding box center [628, 312] width 0 height 0
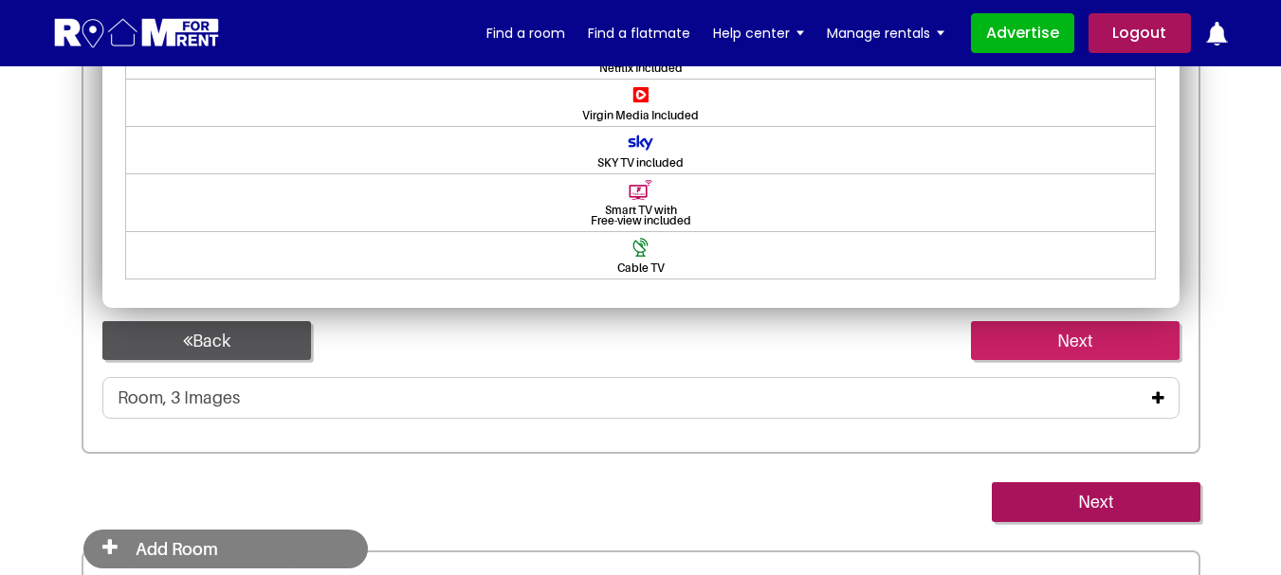
click at [1026, 344] on link "Next" at bounding box center [1075, 341] width 209 height 40
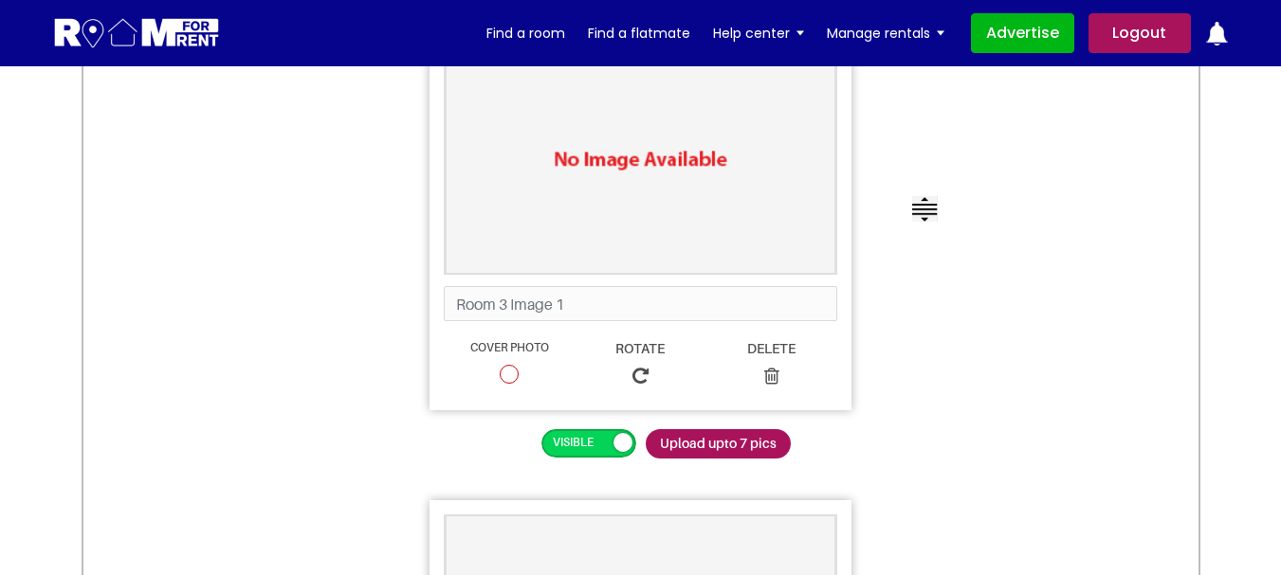
scroll to position [3860, 0]
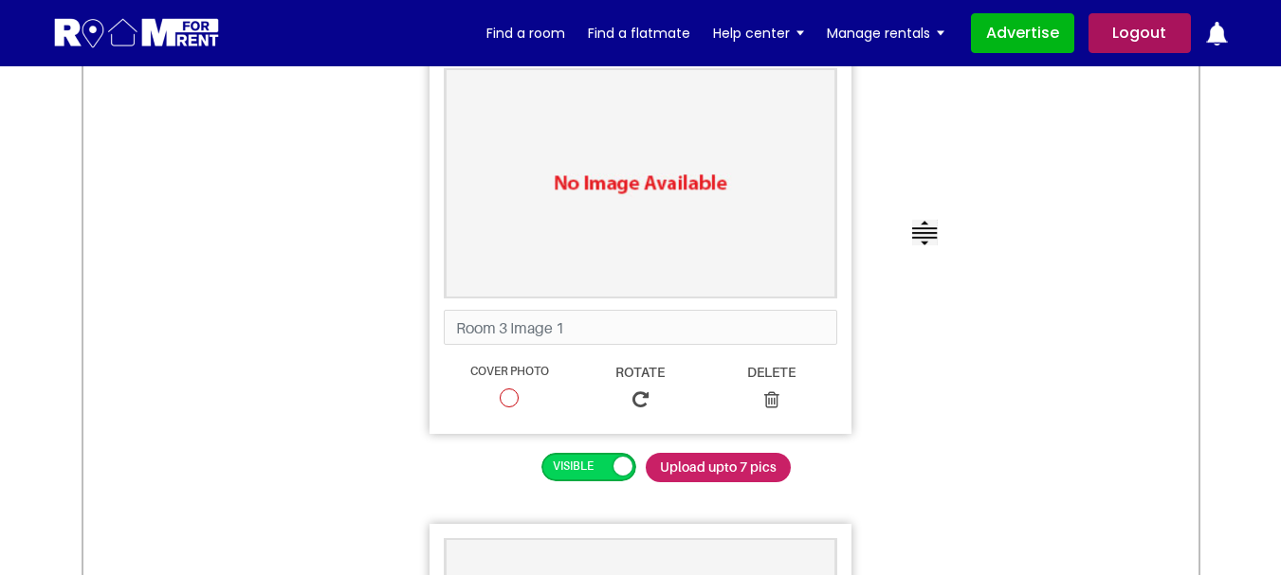
click at [725, 465] on span "Upload upto 7 pics" at bounding box center [718, 467] width 145 height 29
click at [646, 454] on input "Upload upto 7 pics" at bounding box center [646, 453] width 0 height 1
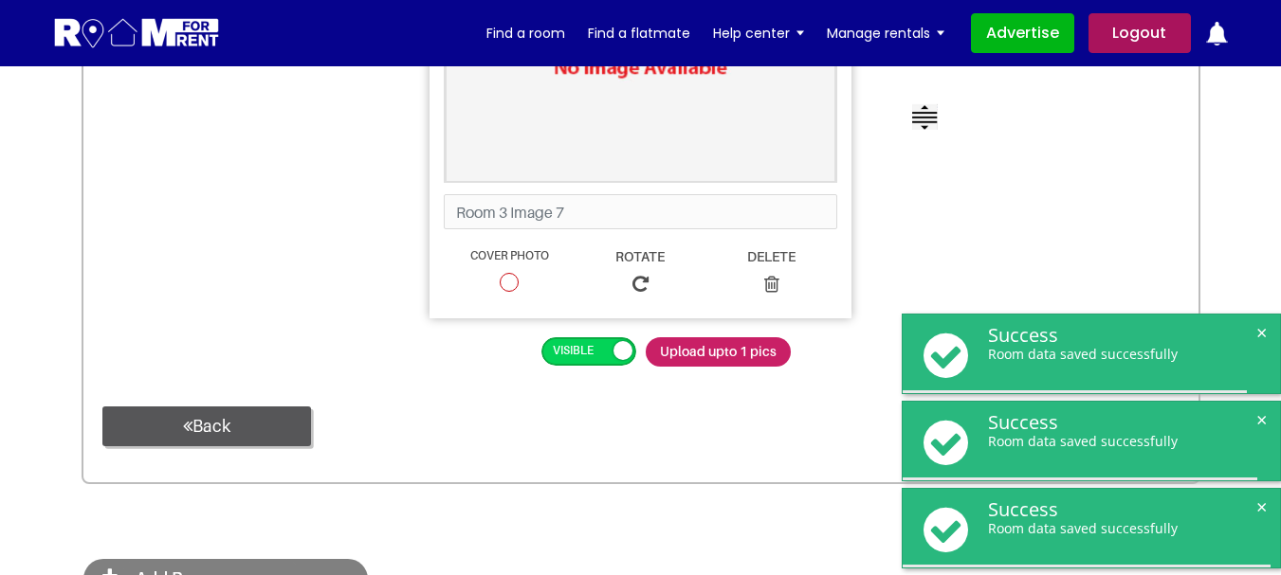
scroll to position [6784, 0]
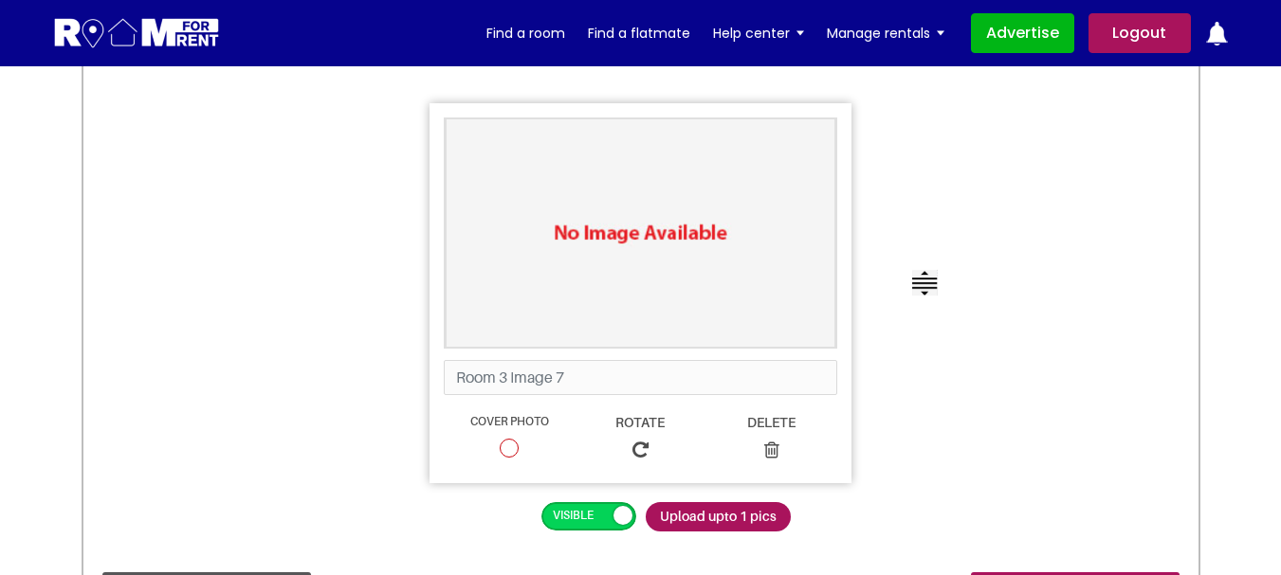
scroll to position [6587, 0]
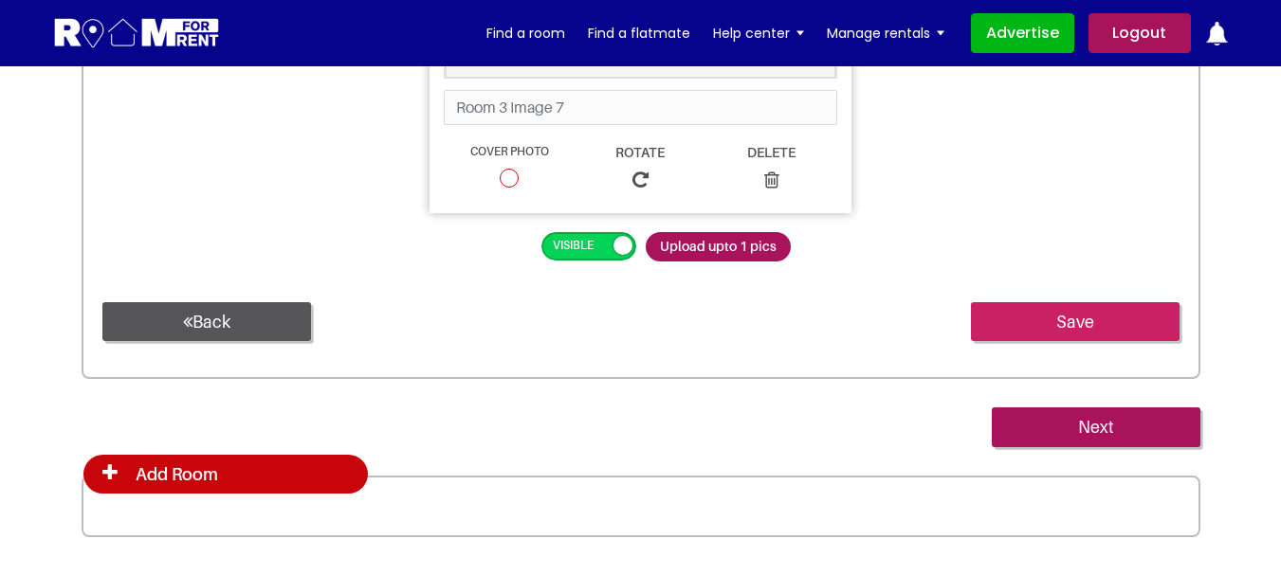
click at [1078, 319] on input "Save" at bounding box center [1075, 322] width 209 height 40
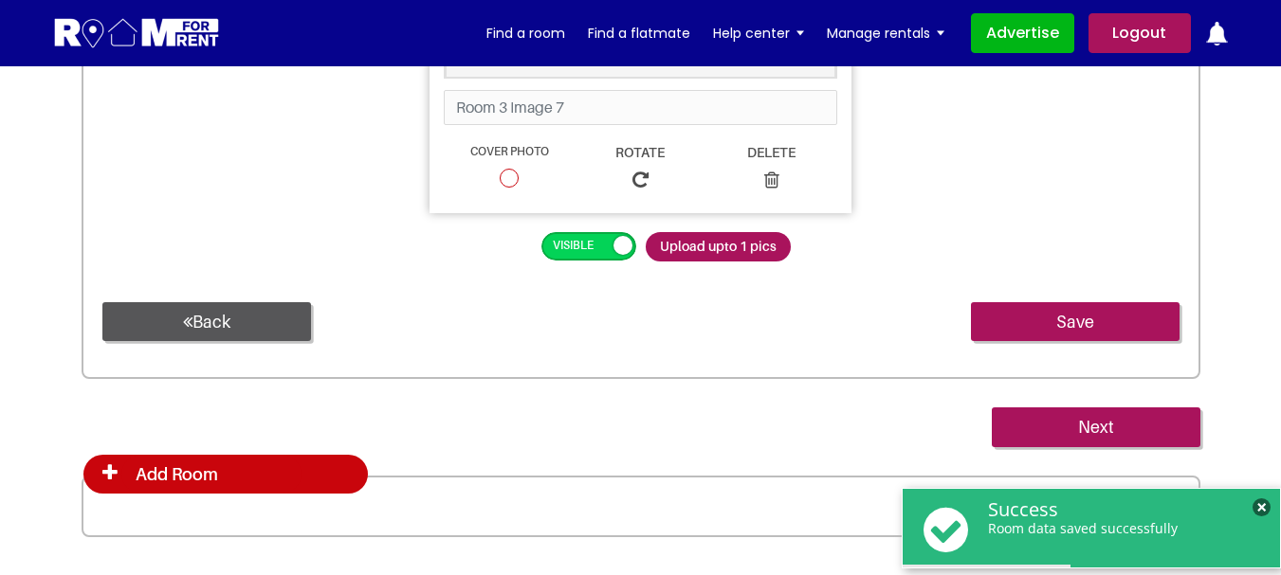
click at [1260, 503] on span "×" at bounding box center [1261, 508] width 18 height 18
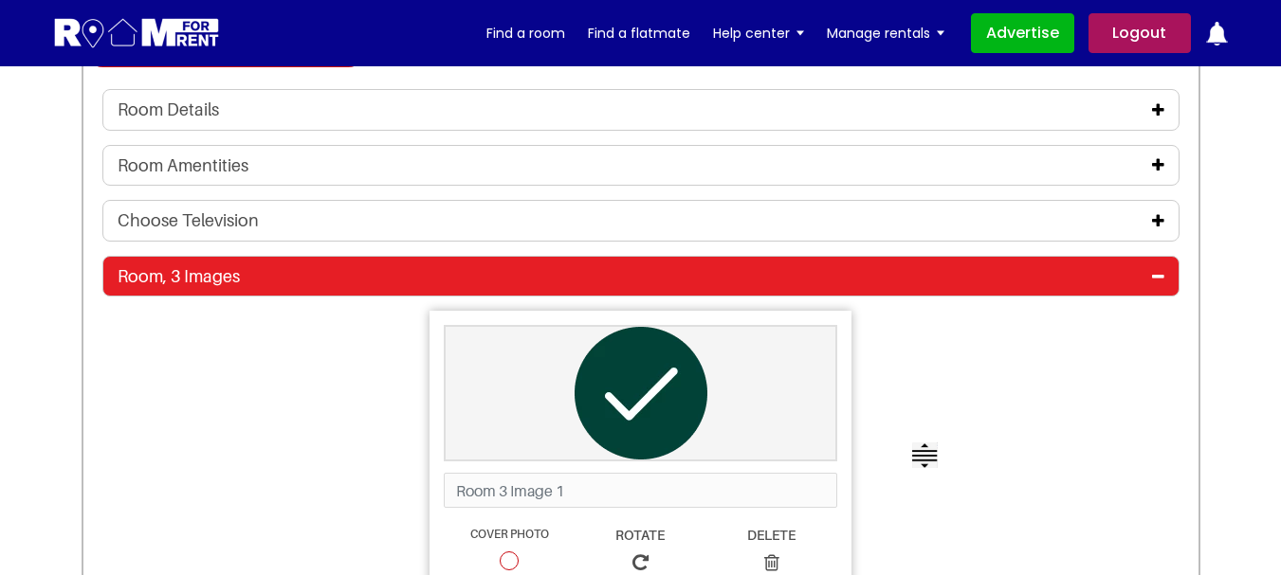
scroll to position [3379, 0]
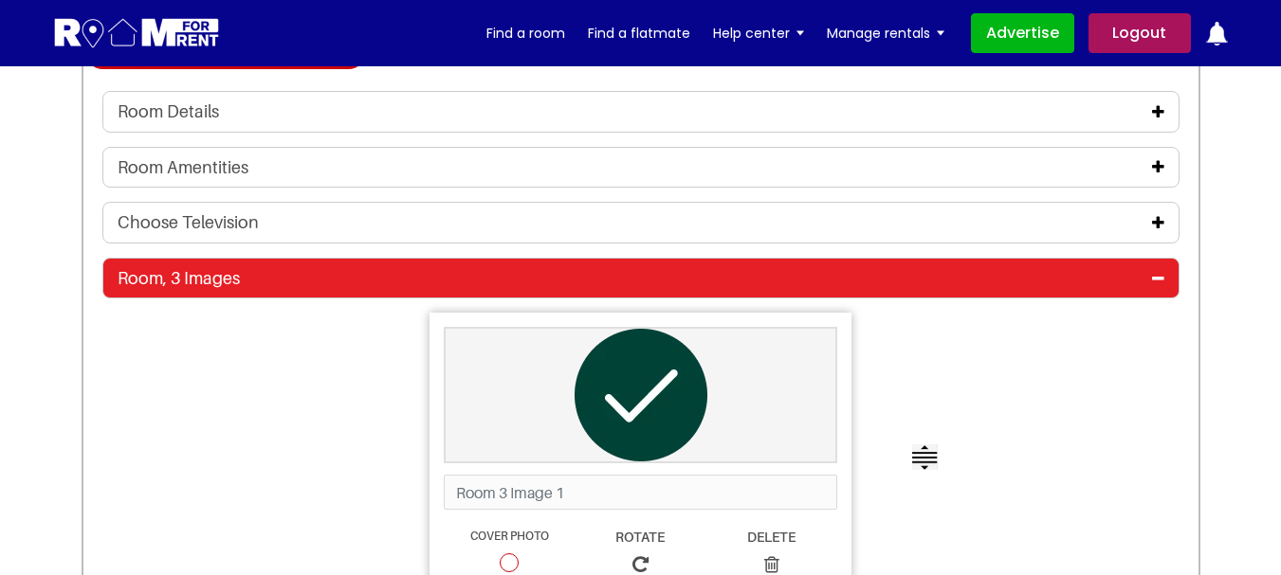
click at [1153, 277] on icon at bounding box center [1158, 278] width 12 height 15
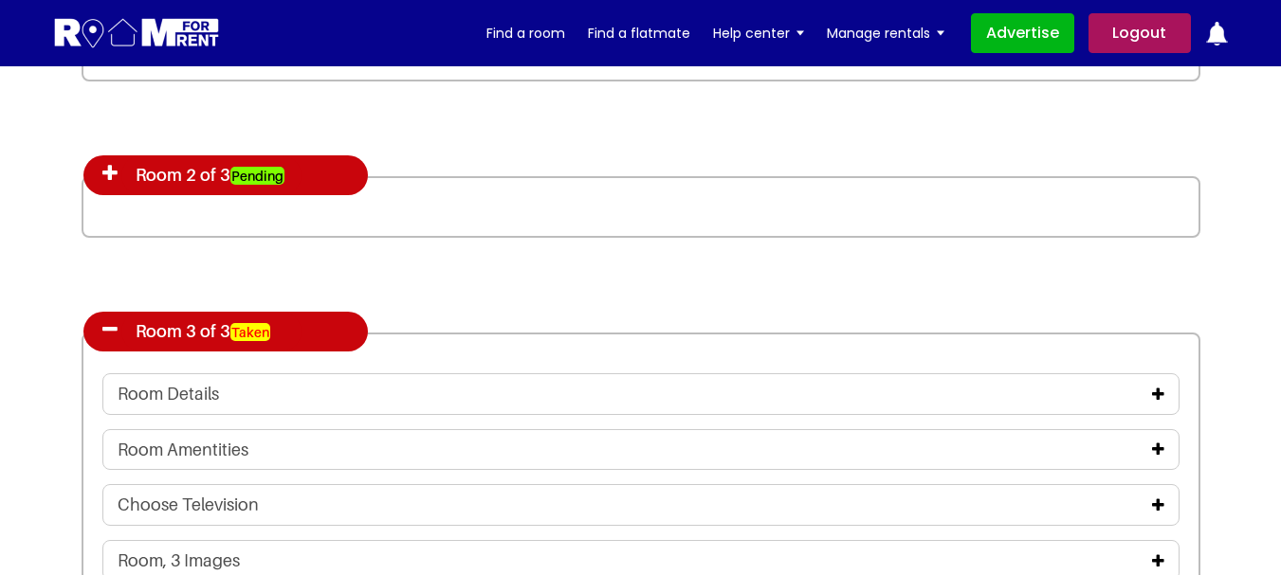
scroll to position [3094, 0]
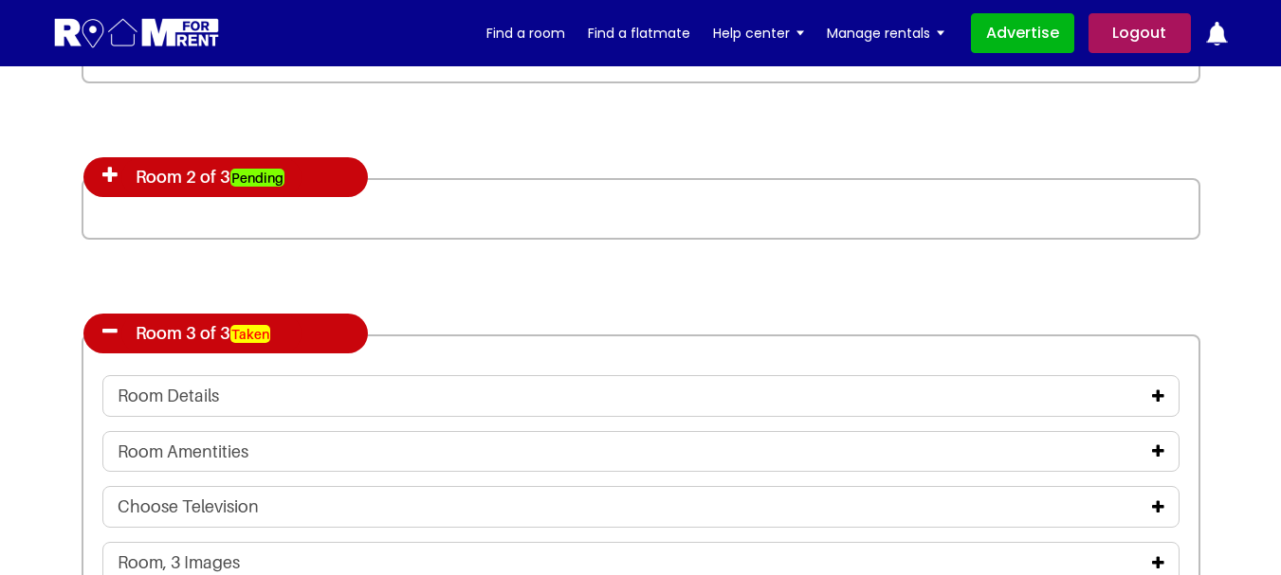
click at [104, 336] on icon at bounding box center [109, 331] width 15 height 19
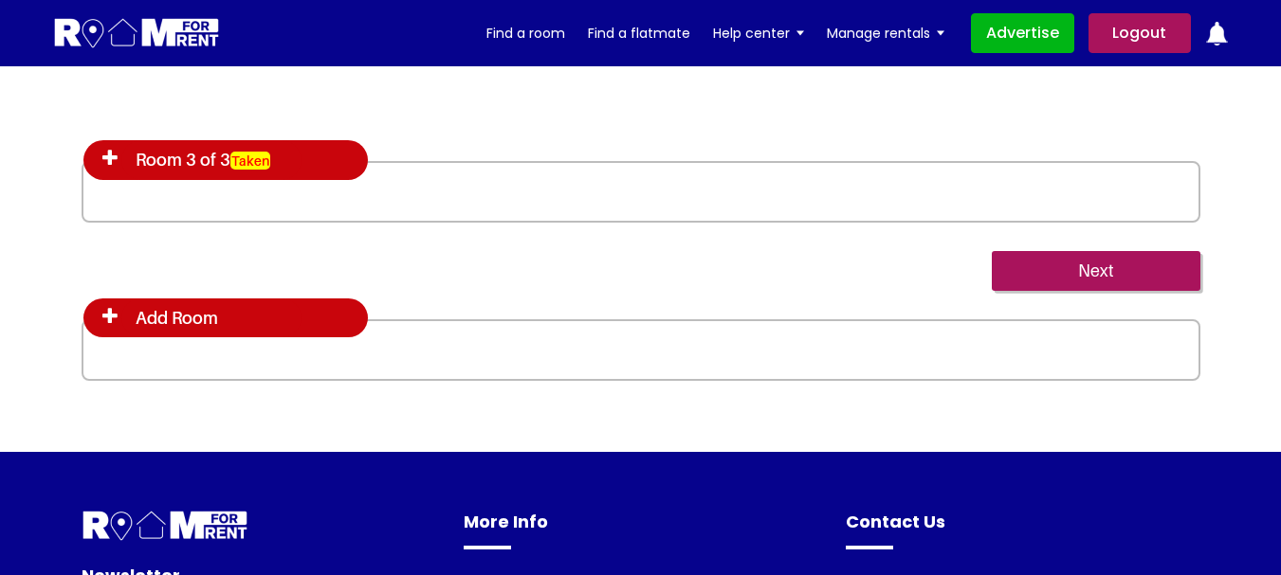
scroll to position [3284, 0]
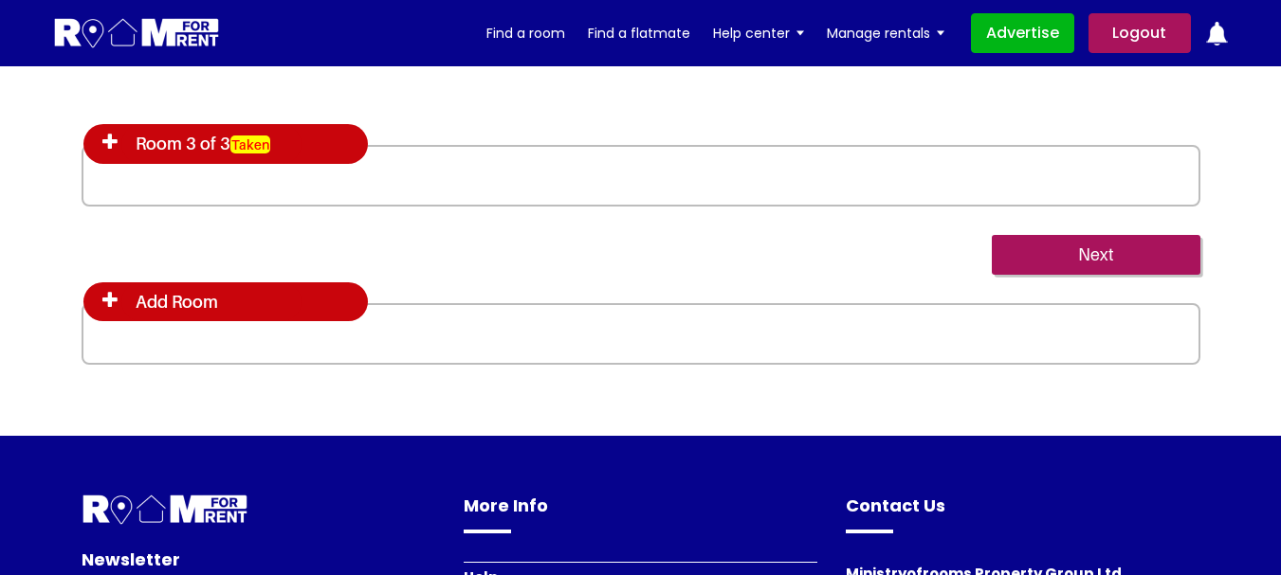
click at [108, 301] on icon at bounding box center [109, 300] width 15 height 19
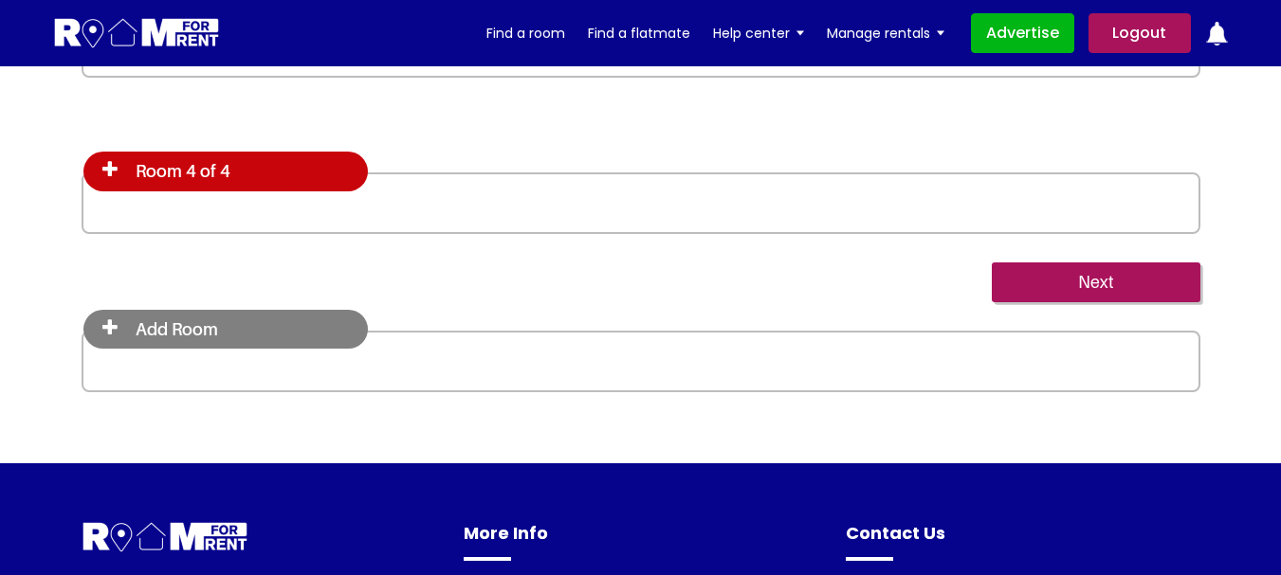
scroll to position [3415, 0]
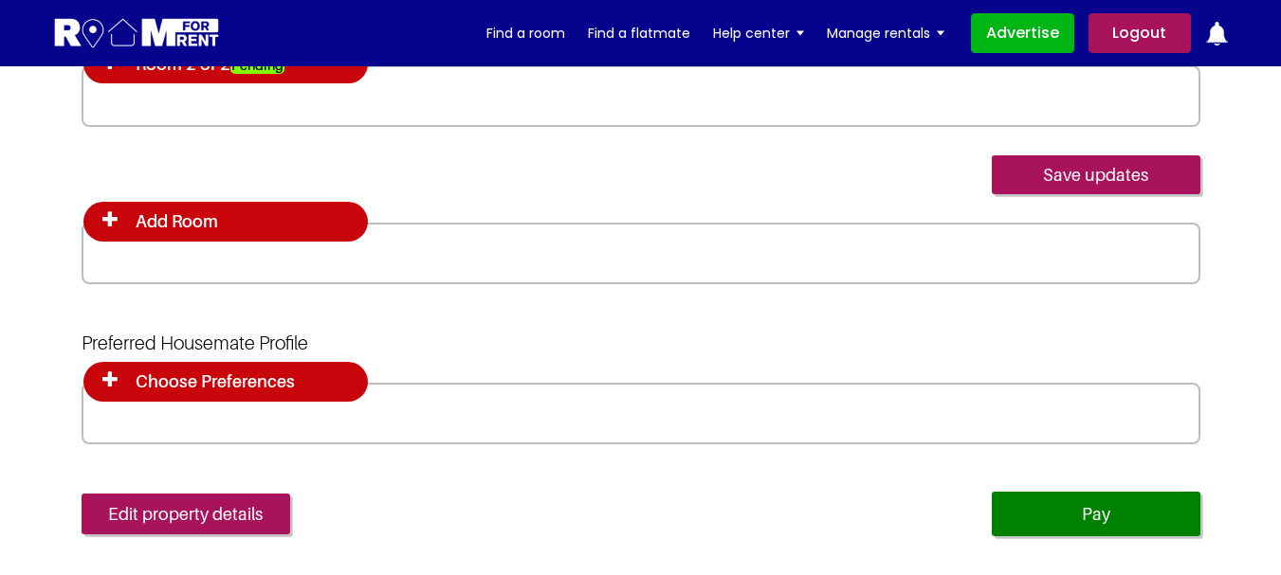
scroll to position [5203, 0]
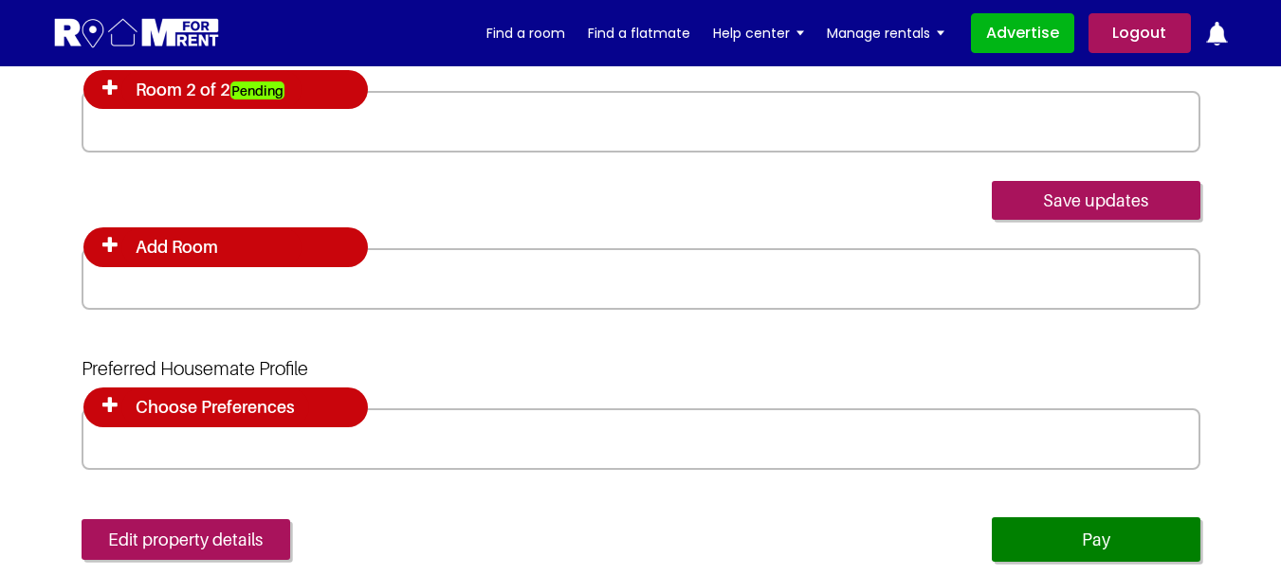
click at [121, 246] on h4 "Add Room" at bounding box center [211, 248] width 180 height 40
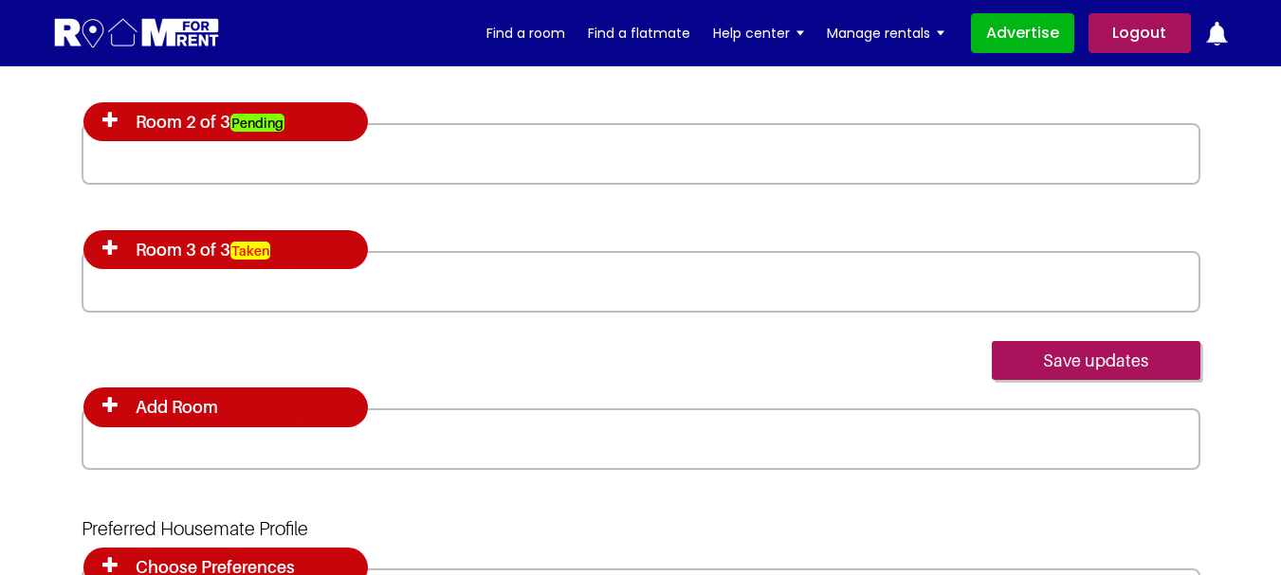
scroll to position [5204, 0]
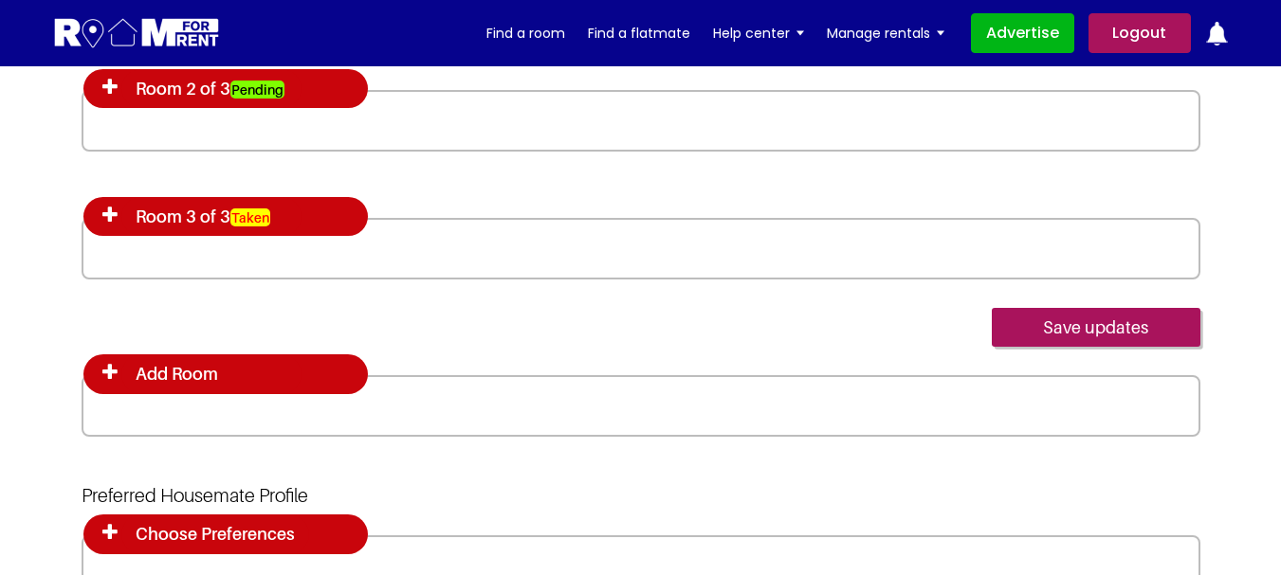
click at [106, 372] on icon at bounding box center [109, 372] width 15 height 19
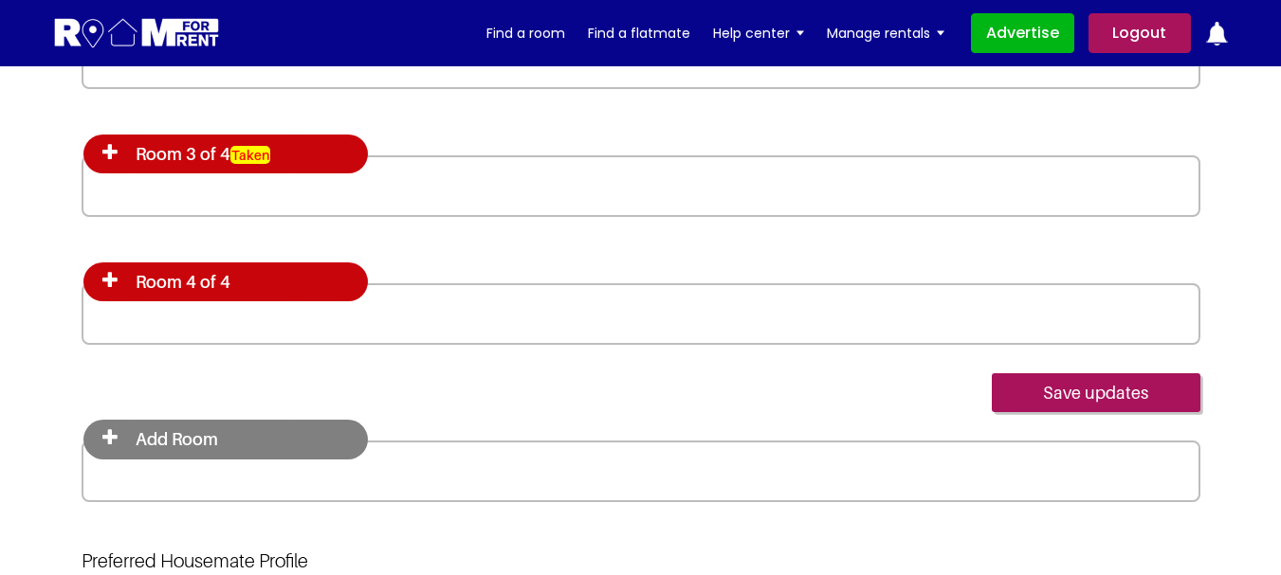
scroll to position [5309, 0]
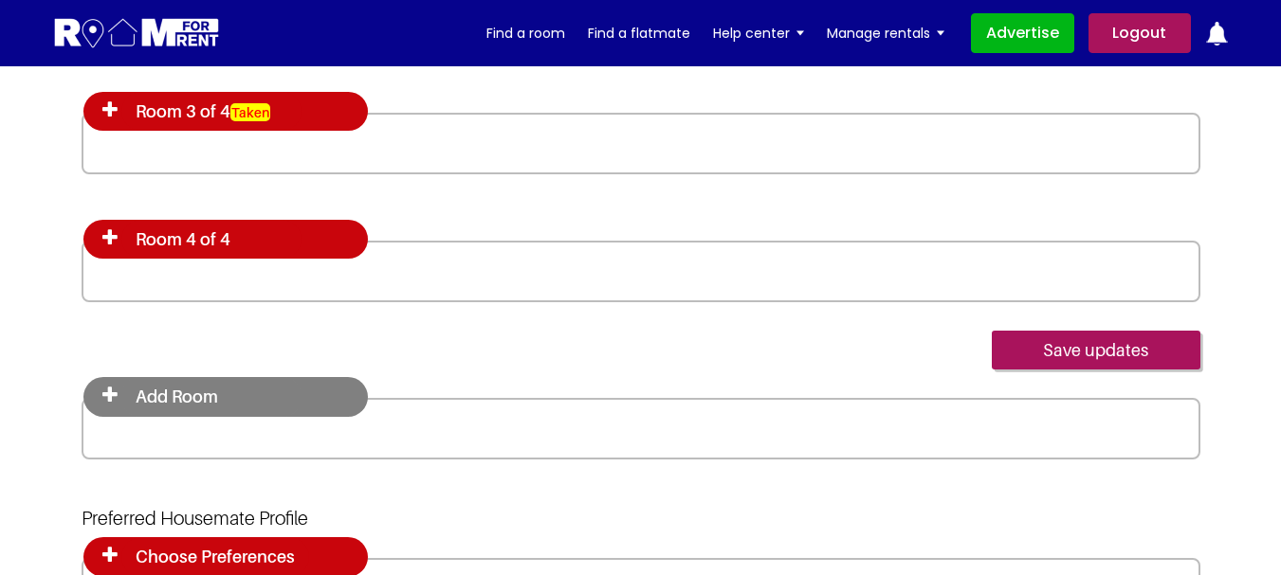
click at [109, 231] on icon at bounding box center [109, 237] width 15 height 19
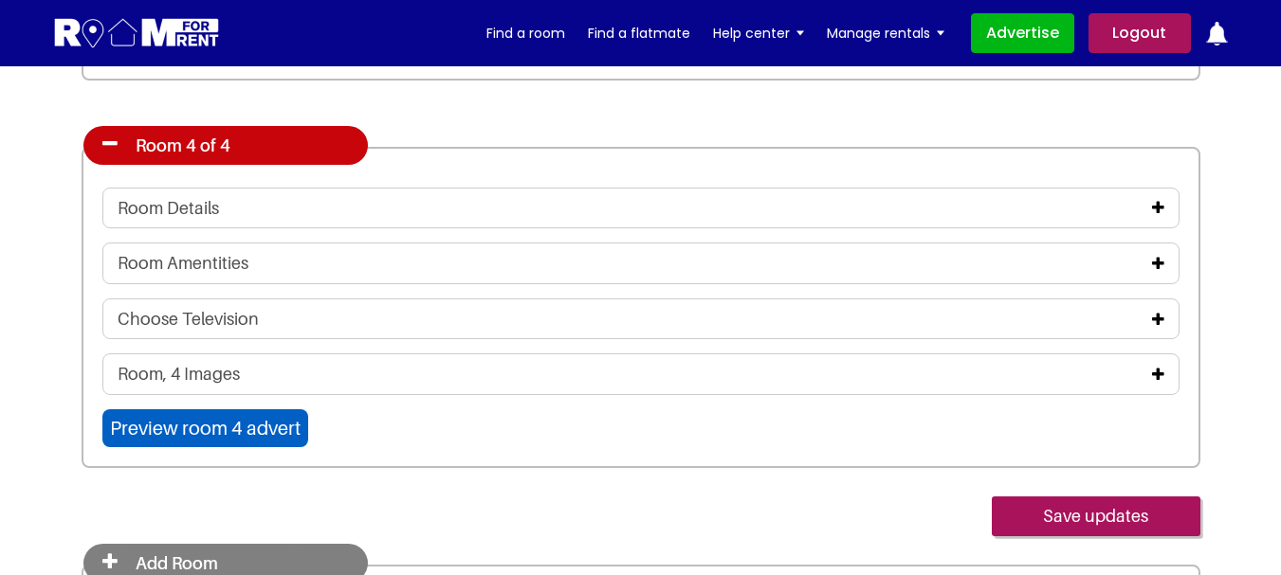
scroll to position [5404, 0]
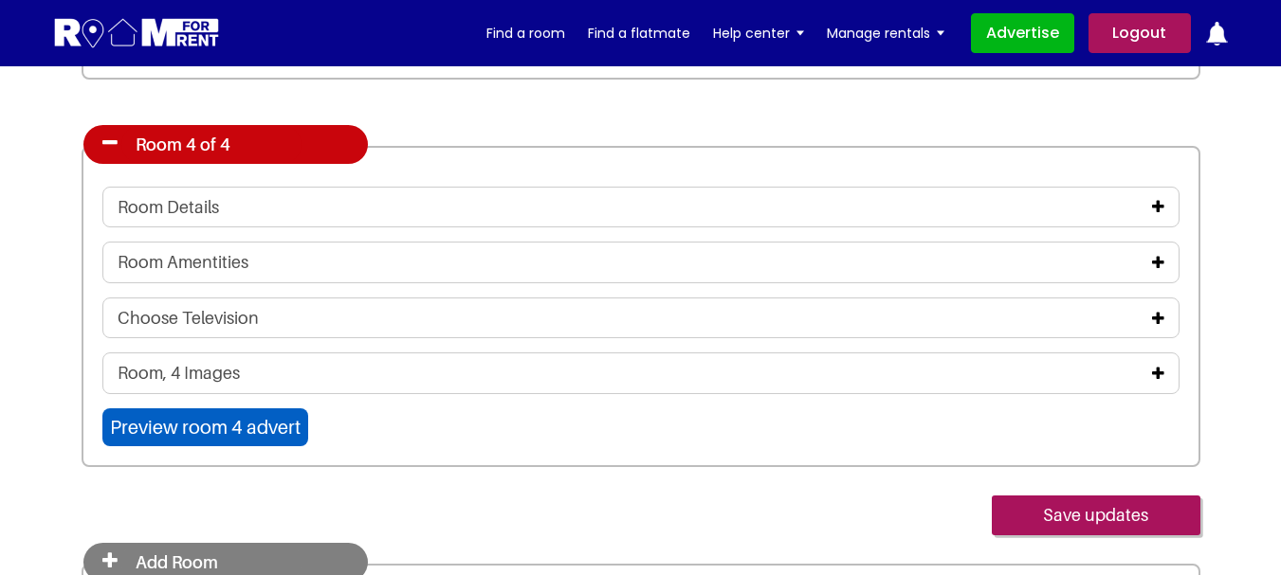
click at [111, 147] on icon at bounding box center [109, 143] width 15 height 19
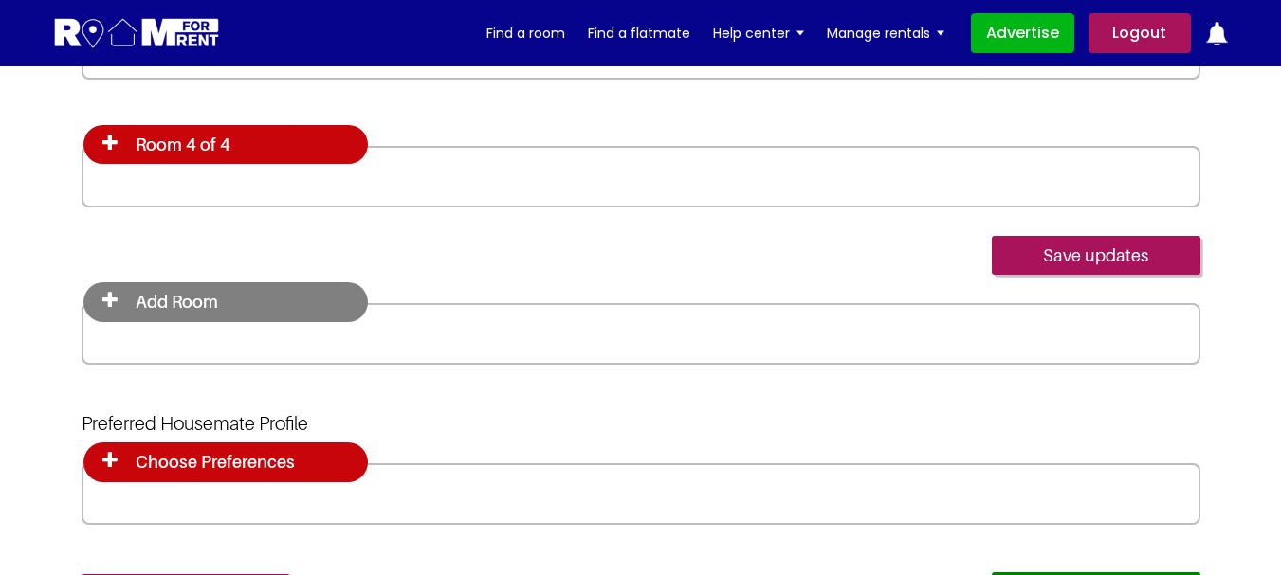
click at [107, 142] on icon at bounding box center [109, 143] width 15 height 19
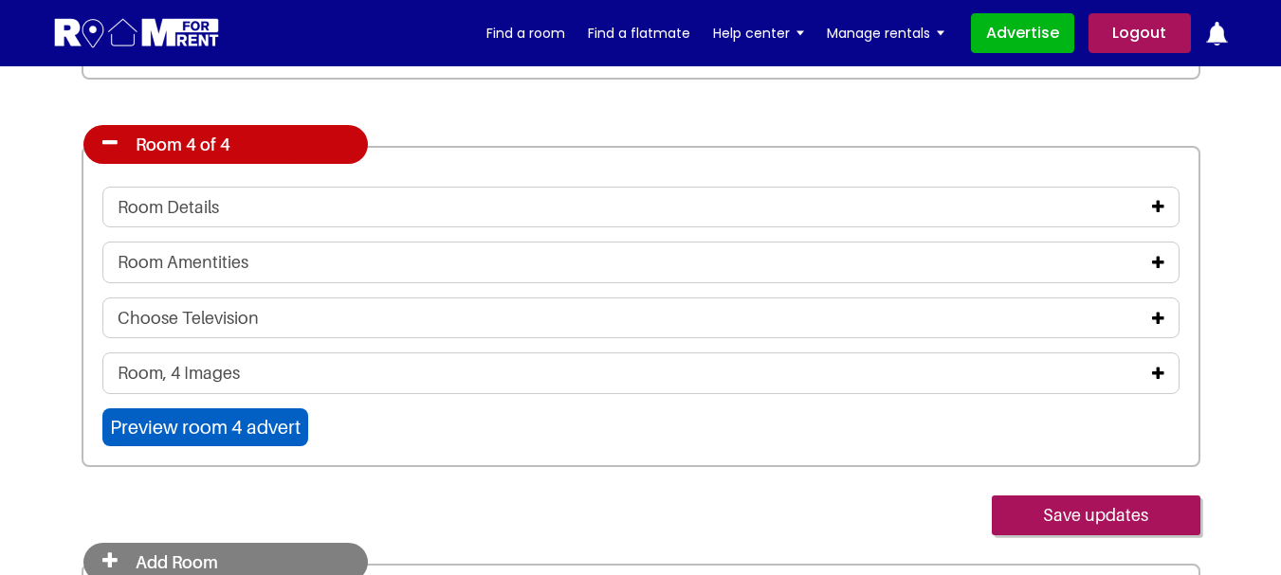
click at [107, 142] on icon at bounding box center [109, 143] width 15 height 19
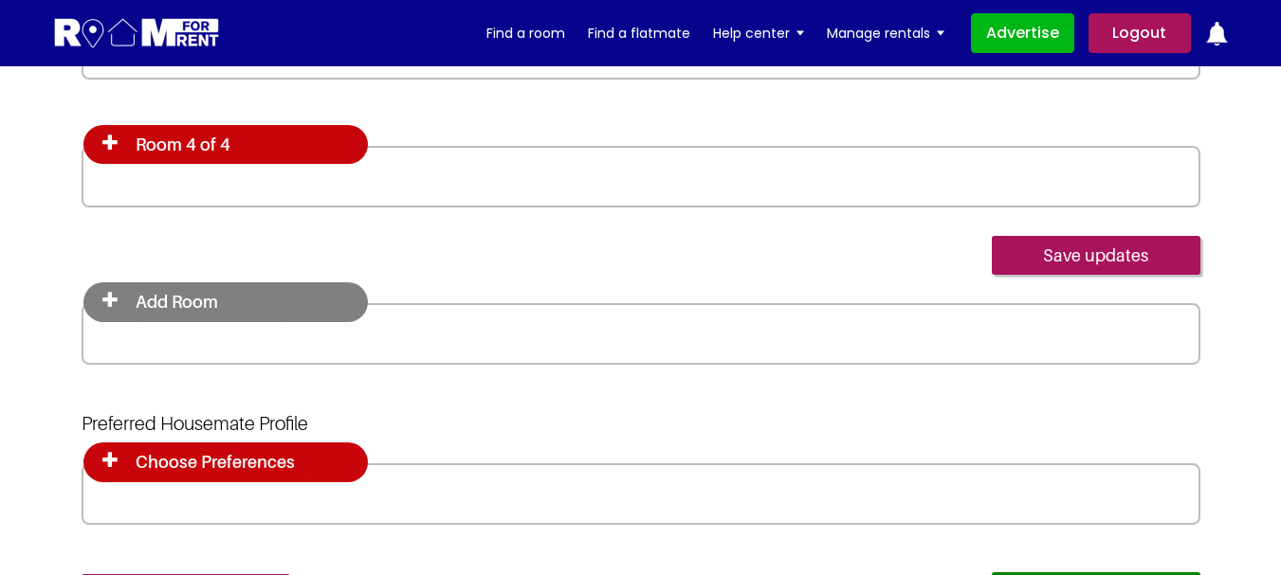
click at [110, 141] on icon at bounding box center [109, 143] width 15 height 19
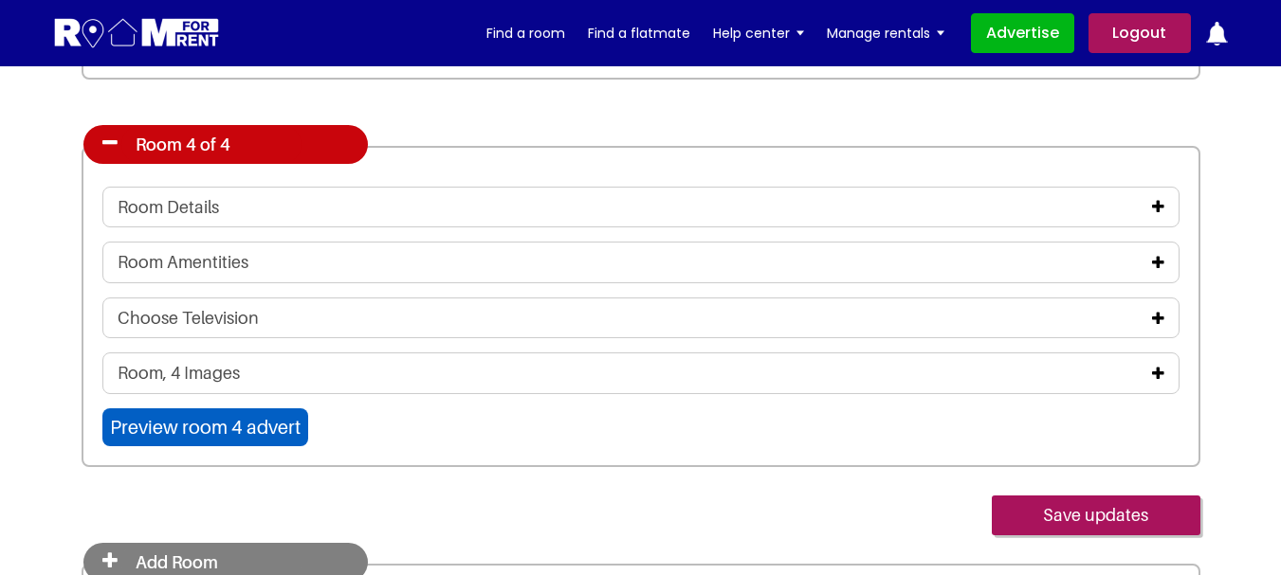
click at [110, 141] on icon at bounding box center [109, 143] width 15 height 19
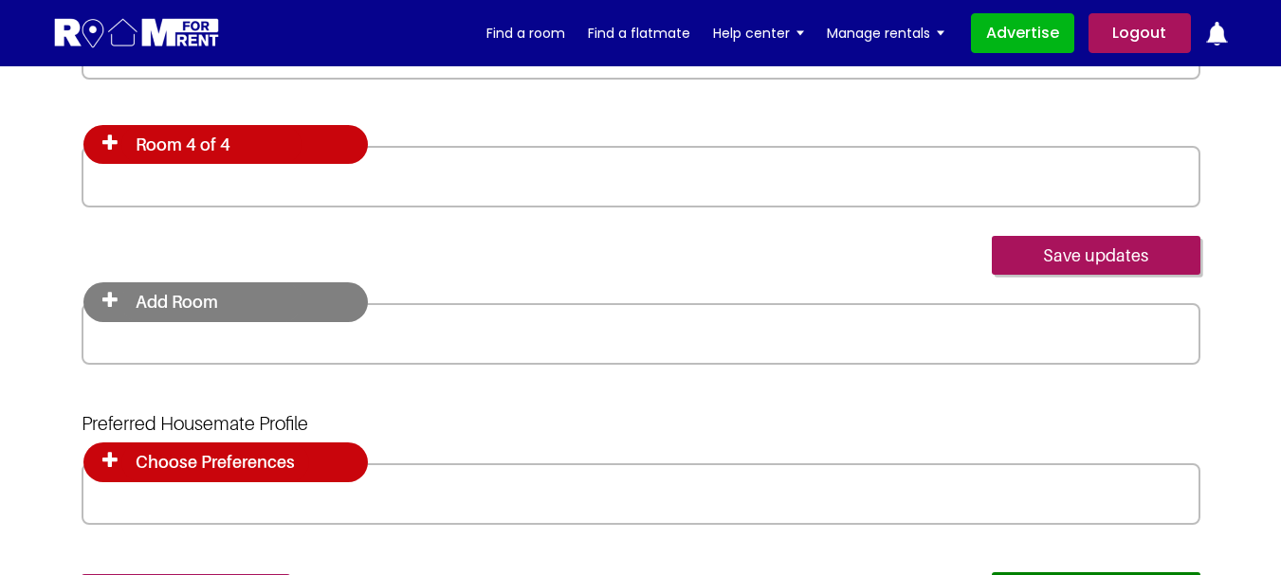
click at [111, 140] on icon at bounding box center [109, 143] width 15 height 19
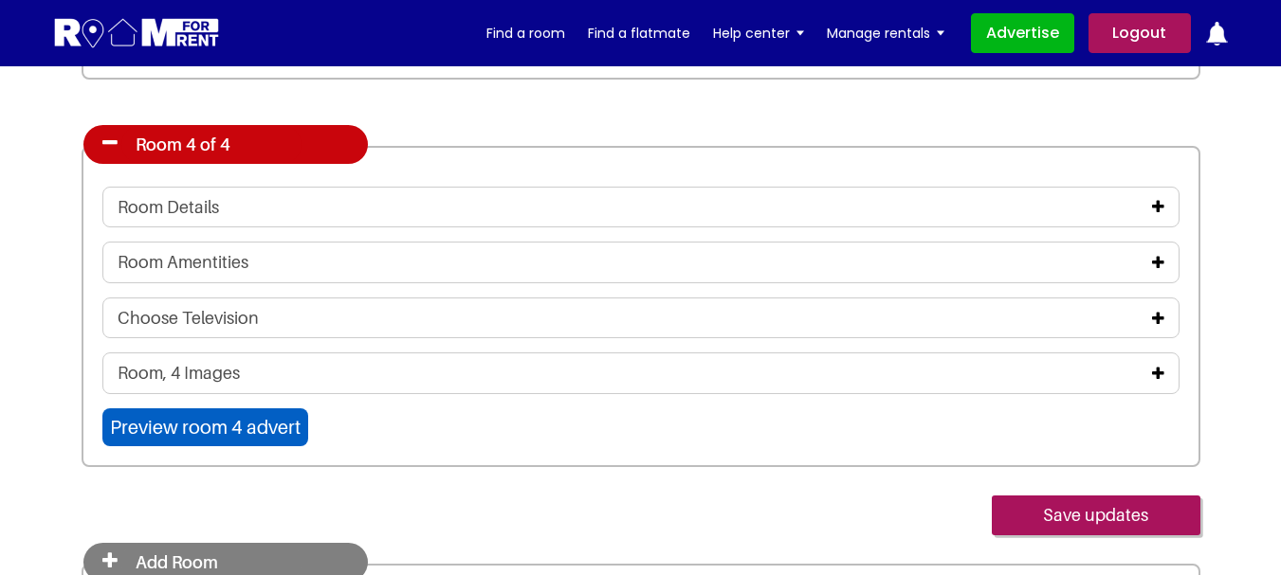
click at [108, 141] on icon at bounding box center [109, 143] width 15 height 19
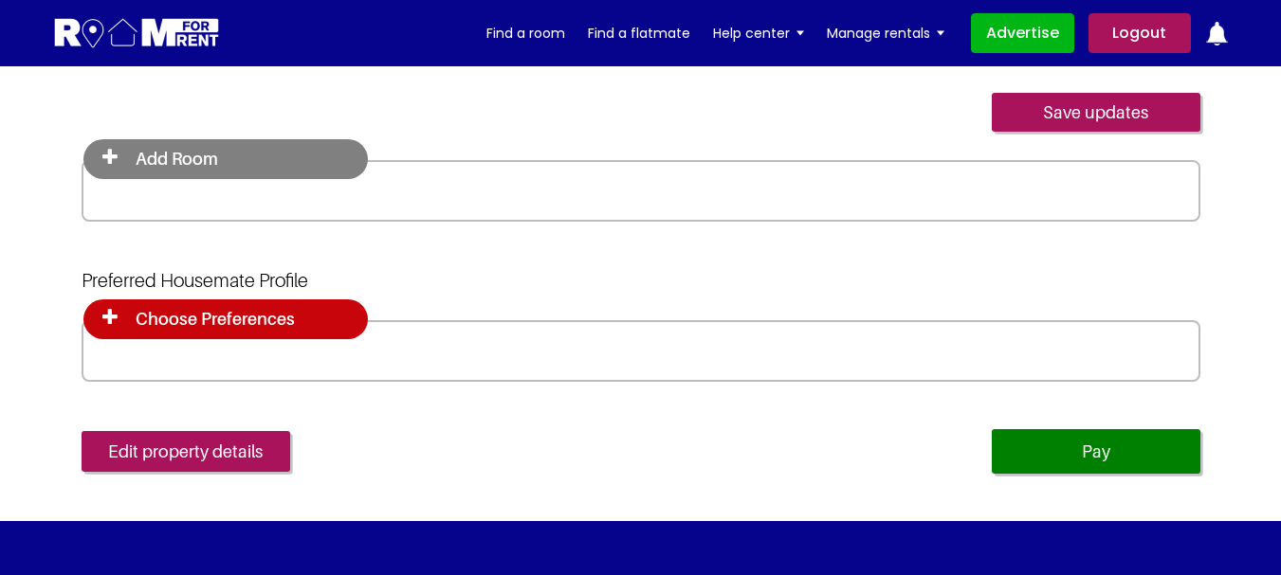
scroll to position [5594, 0]
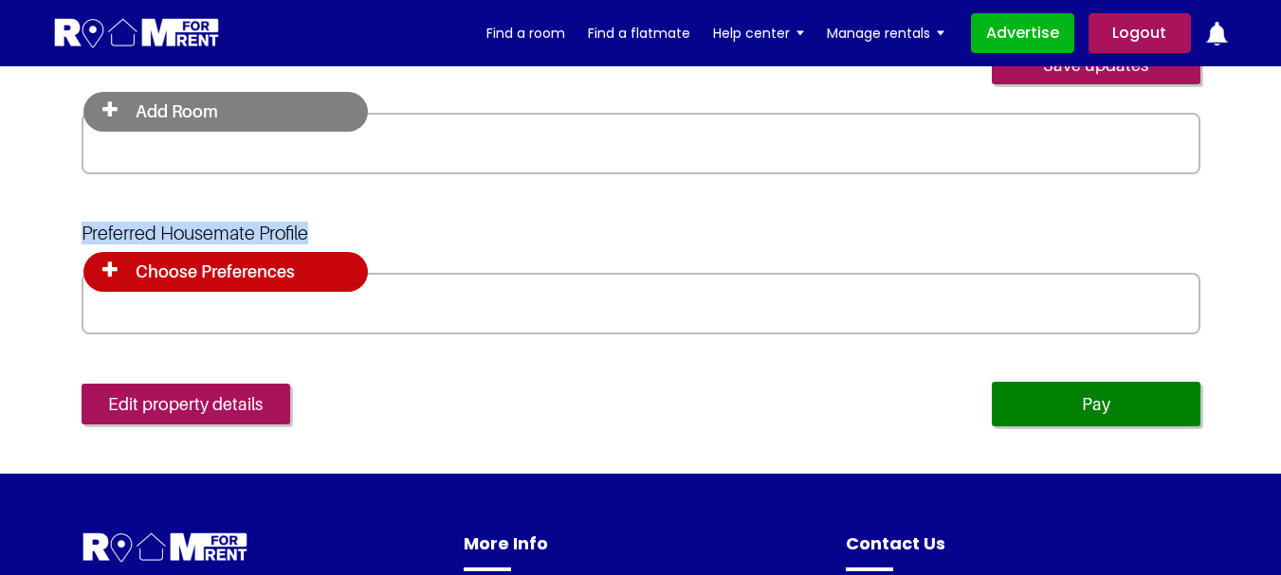
drag, startPoint x: 294, startPoint y: 233, endPoint x: 73, endPoint y: 238, distance: 220.9
click at [72, 238] on div "Preferred Housemate Profile Choose Preferences Age Band Any [PHONE_NUMBER] [PHO…" at bounding box center [640, 278] width 1147 height 113
copy h2 "Preferred Housemate Profile"
click at [0, 220] on section "Preferred Housemate Profile Choose Preferences Age Band Any 52+" at bounding box center [640, 324] width 1281 height 300
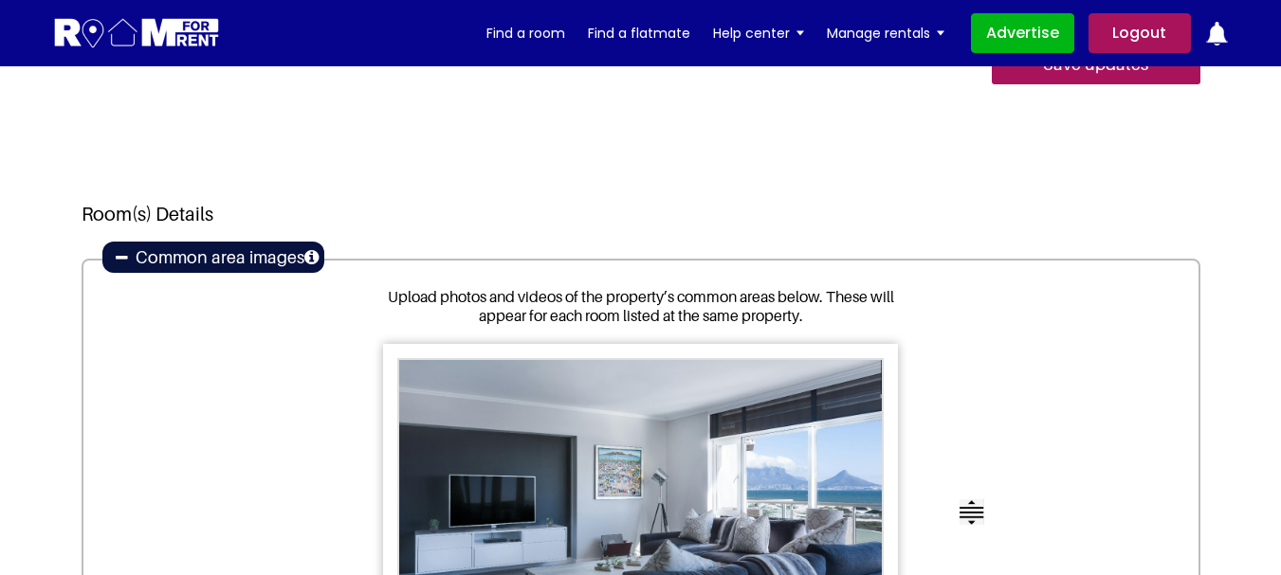
scroll to position [2086, 0]
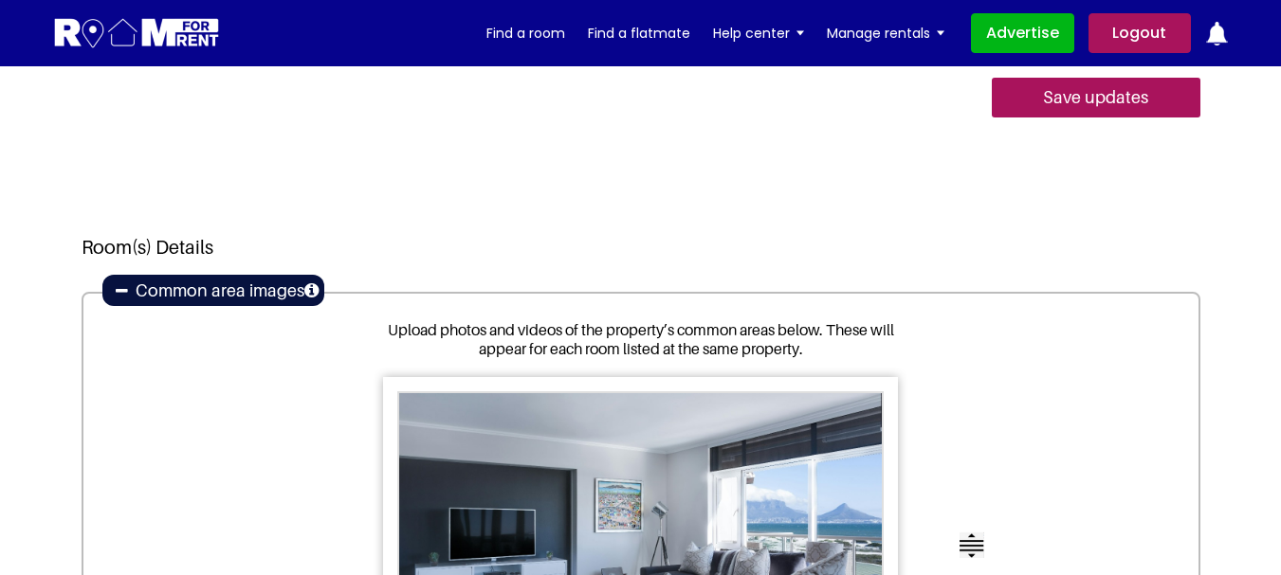
click at [118, 288] on icon at bounding box center [122, 290] width 12 height 15
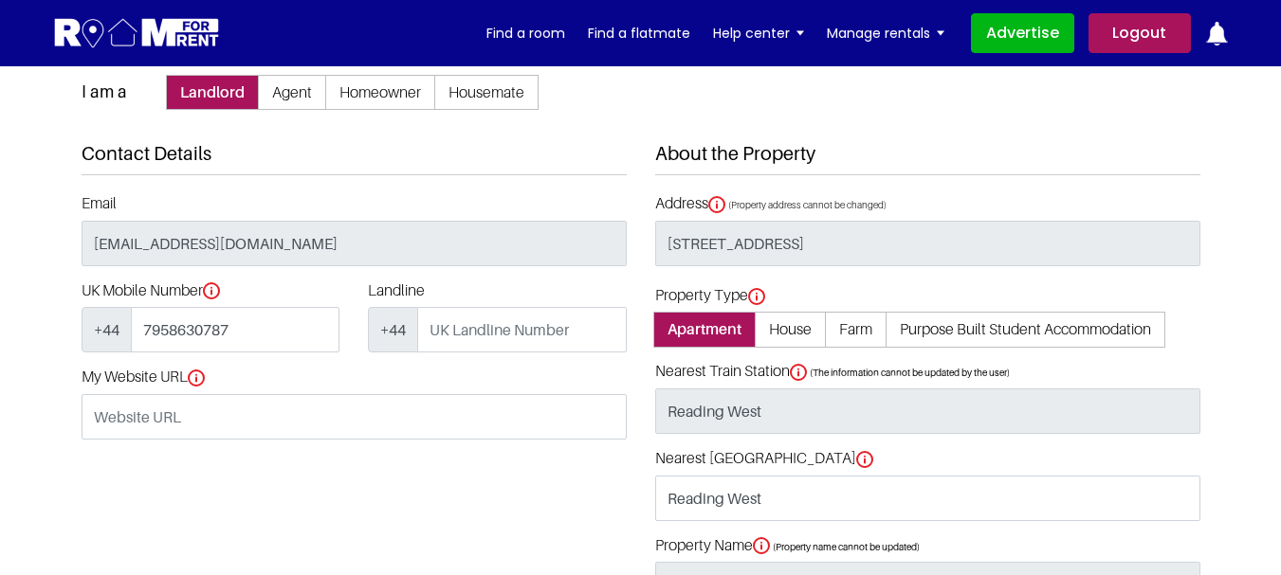
scroll to position [0, 0]
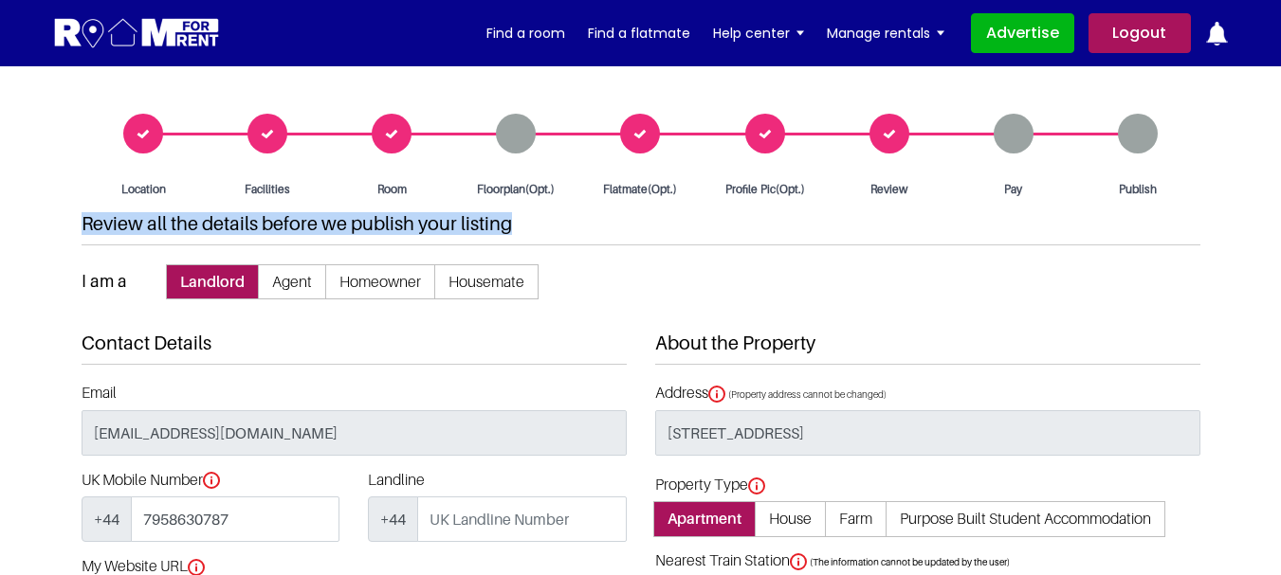
drag, startPoint x: 500, startPoint y: 225, endPoint x: 80, endPoint y: 222, distance: 420.0
click at [80, 222] on div "Location Facilities Room Floorplan(Opt.) Review Pay" at bounding box center [640, 502] width 1147 height 776
click at [108, 236] on h4 "Review all the details before we publish your listing" at bounding box center [641, 228] width 1119 height 33
drag, startPoint x: 83, startPoint y: 224, endPoint x: 528, endPoint y: 234, distance: 444.7
click at [529, 237] on h4 "Review all the details before we publish your listing" at bounding box center [641, 228] width 1119 height 33
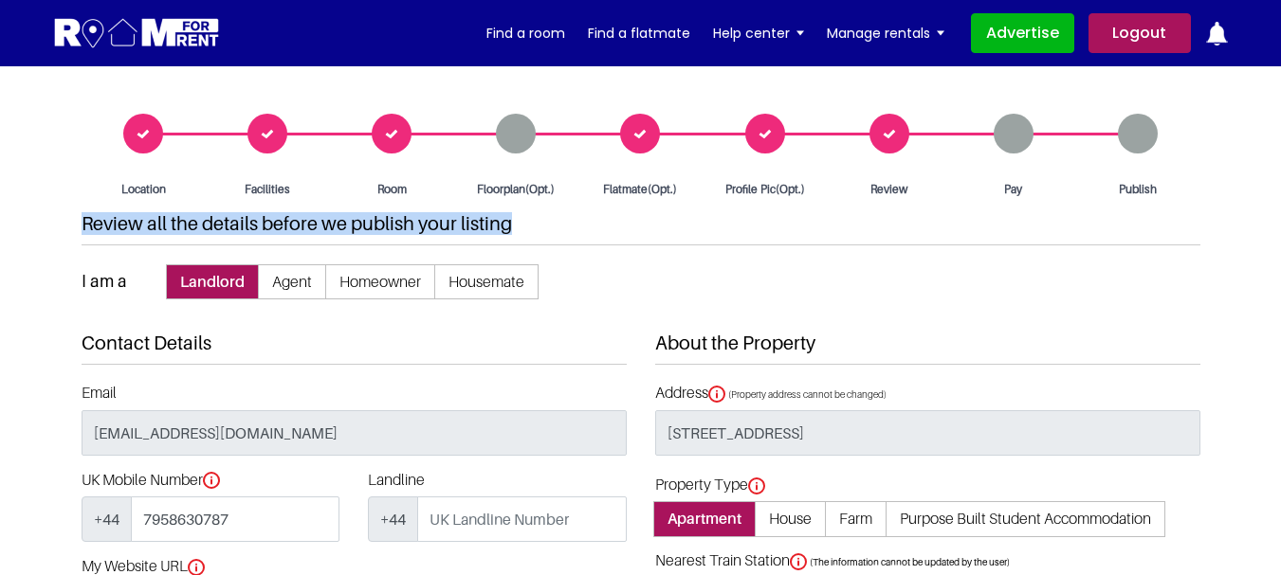
click at [522, 225] on h4 "Review all the details before we publish your listing" at bounding box center [641, 228] width 1119 height 33
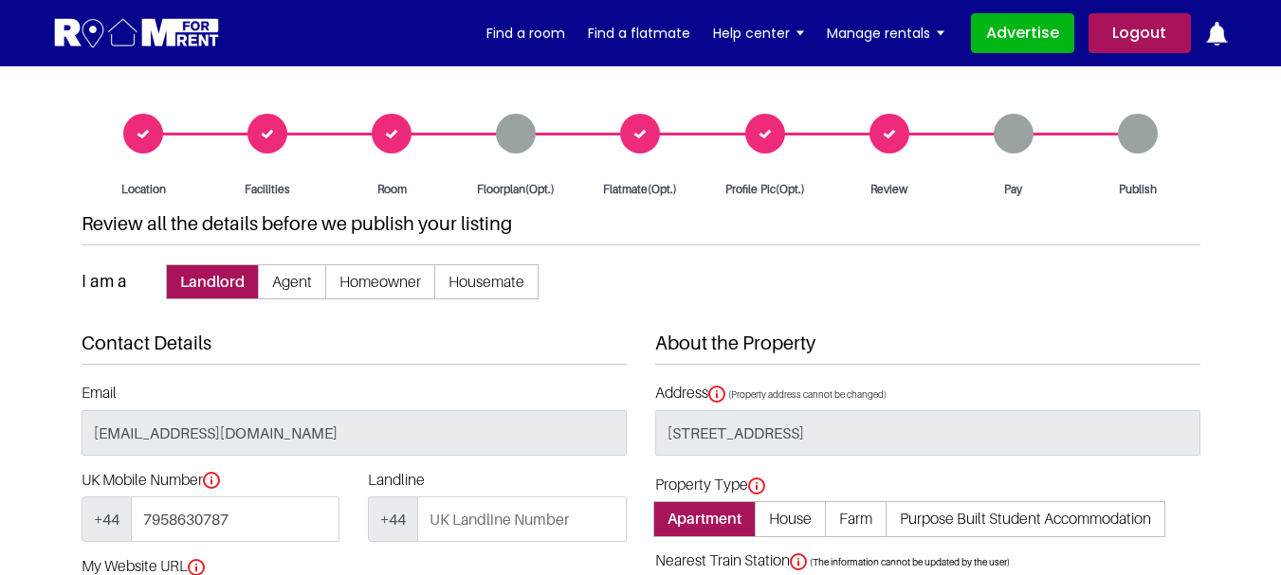
click at [522, 225] on h4 "Review all the details before we publish your listing" at bounding box center [641, 228] width 1119 height 33
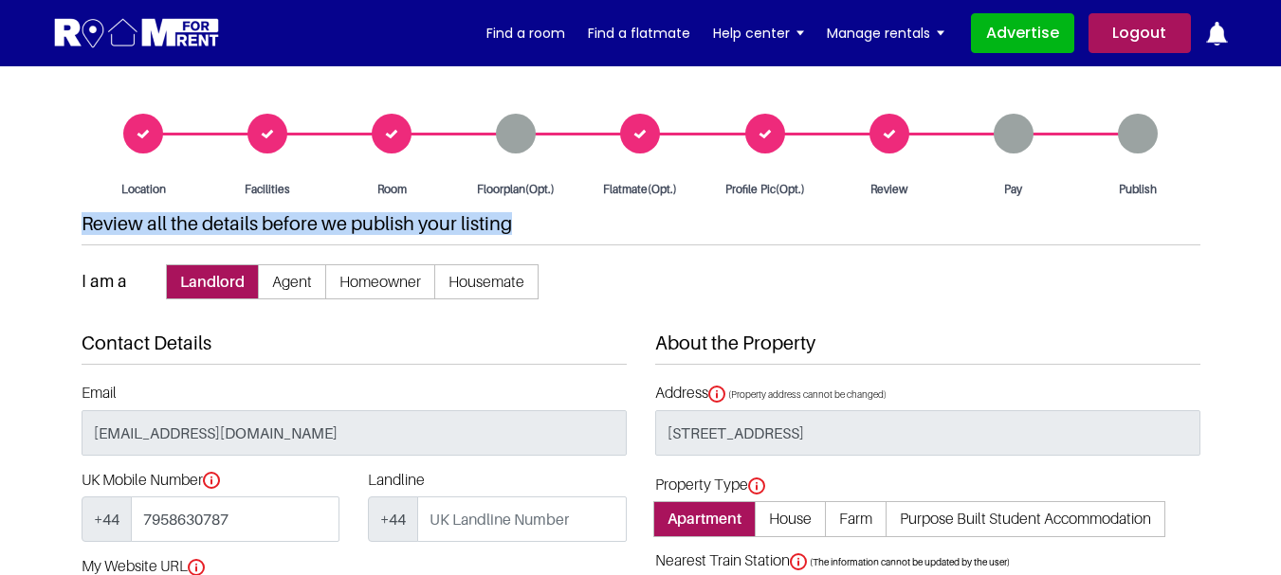
click at [522, 225] on h4 "Review all the details before we publish your listing" at bounding box center [641, 228] width 1119 height 33
click at [523, 224] on h4 "Review all the details before we publish your listing" at bounding box center [641, 228] width 1119 height 33
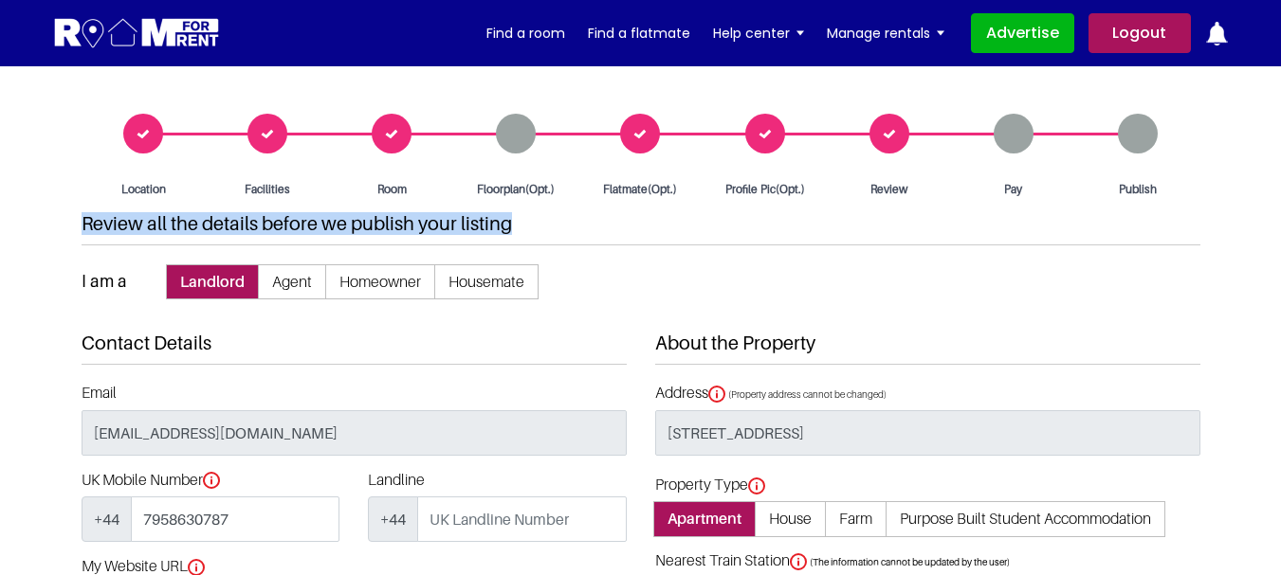
click at [521, 223] on h4 "Review all the details before we publish your listing" at bounding box center [641, 228] width 1119 height 33
click at [523, 229] on h4 "Review all the details before we publish your listing" at bounding box center [641, 228] width 1119 height 33
click at [524, 231] on h4 "Review all the details before we publish your listing" at bounding box center [641, 228] width 1119 height 33
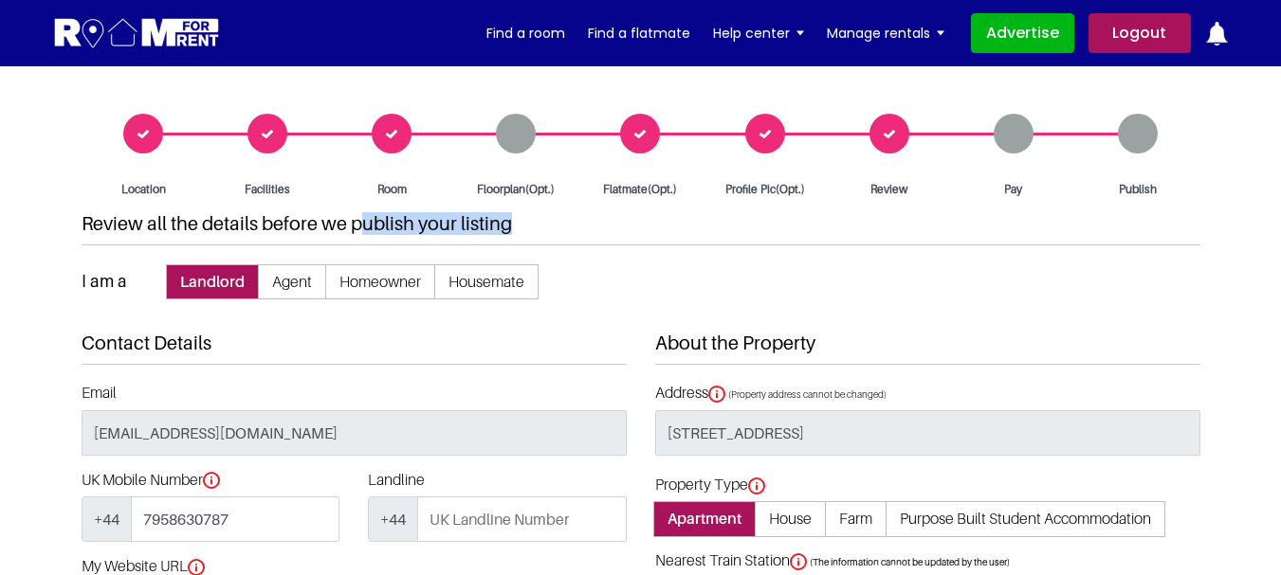
drag, startPoint x: 511, startPoint y: 225, endPoint x: 361, endPoint y: 227, distance: 149.8
click at [361, 227] on h4 "Review all the details before we publish your listing" at bounding box center [641, 228] width 1119 height 33
click at [511, 227] on h4 "Review all the details before we publish your listing" at bounding box center [641, 228] width 1119 height 33
drag, startPoint x: 511, startPoint y: 227, endPoint x: 421, endPoint y: 227, distance: 90.1
click at [421, 227] on h4 "Review all the details before we publish your listing" at bounding box center [641, 228] width 1119 height 33
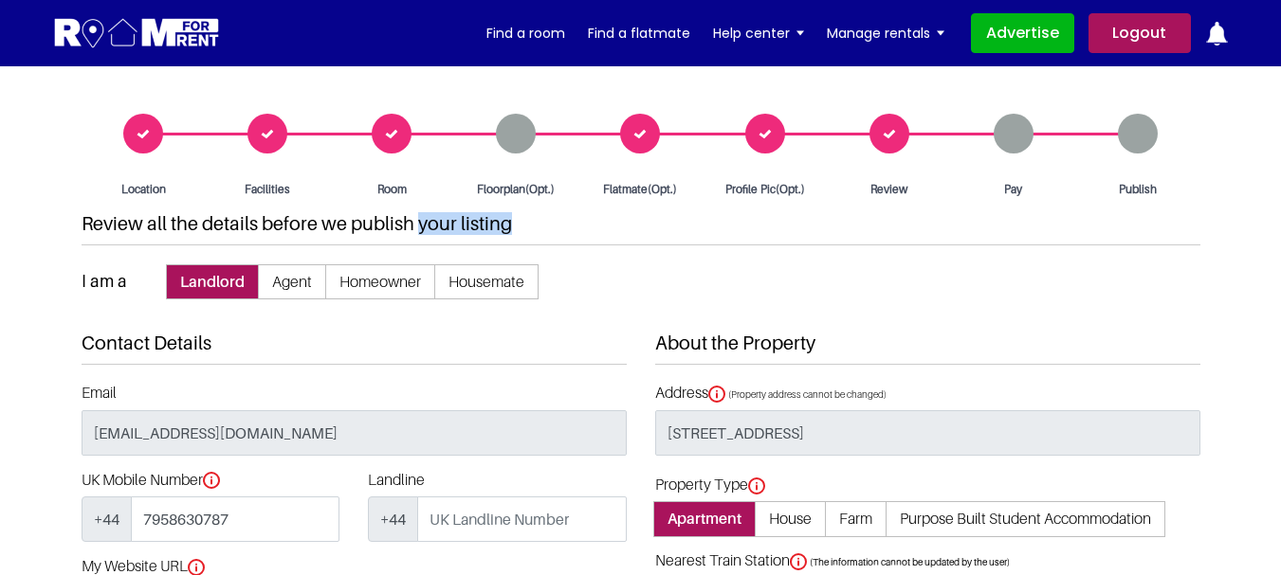
click at [137, 134] on div "Location" at bounding box center [144, 156] width 124 height 84
